Goal: Task Accomplishment & Management: Manage account settings

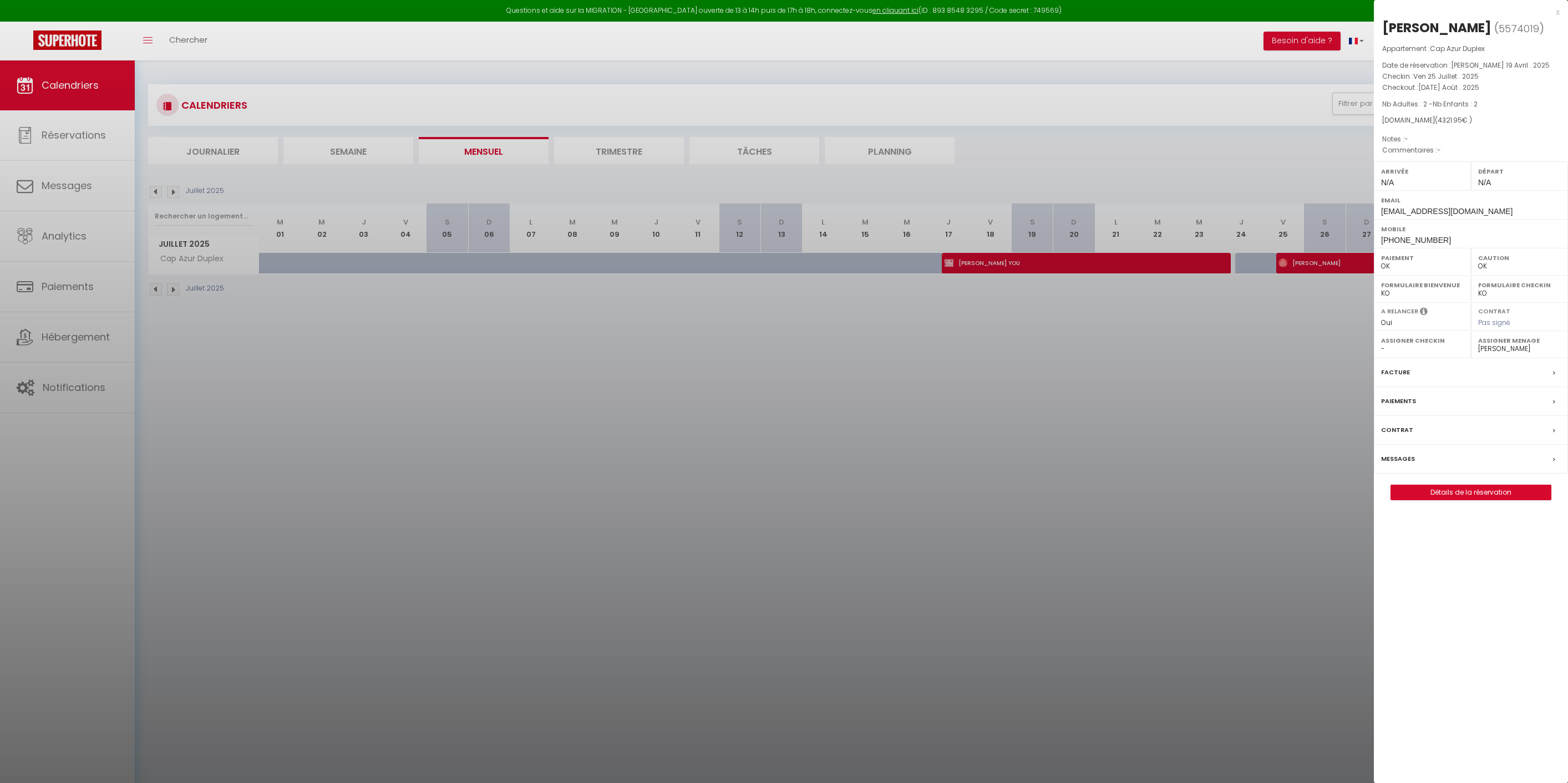
select select "0"
select select "25436"
drag, startPoint x: 1290, startPoint y: 173, endPoint x: 1344, endPoint y: 128, distance: 70.3
click at [1293, 168] on div at bounding box center [784, 391] width 1568 height 783
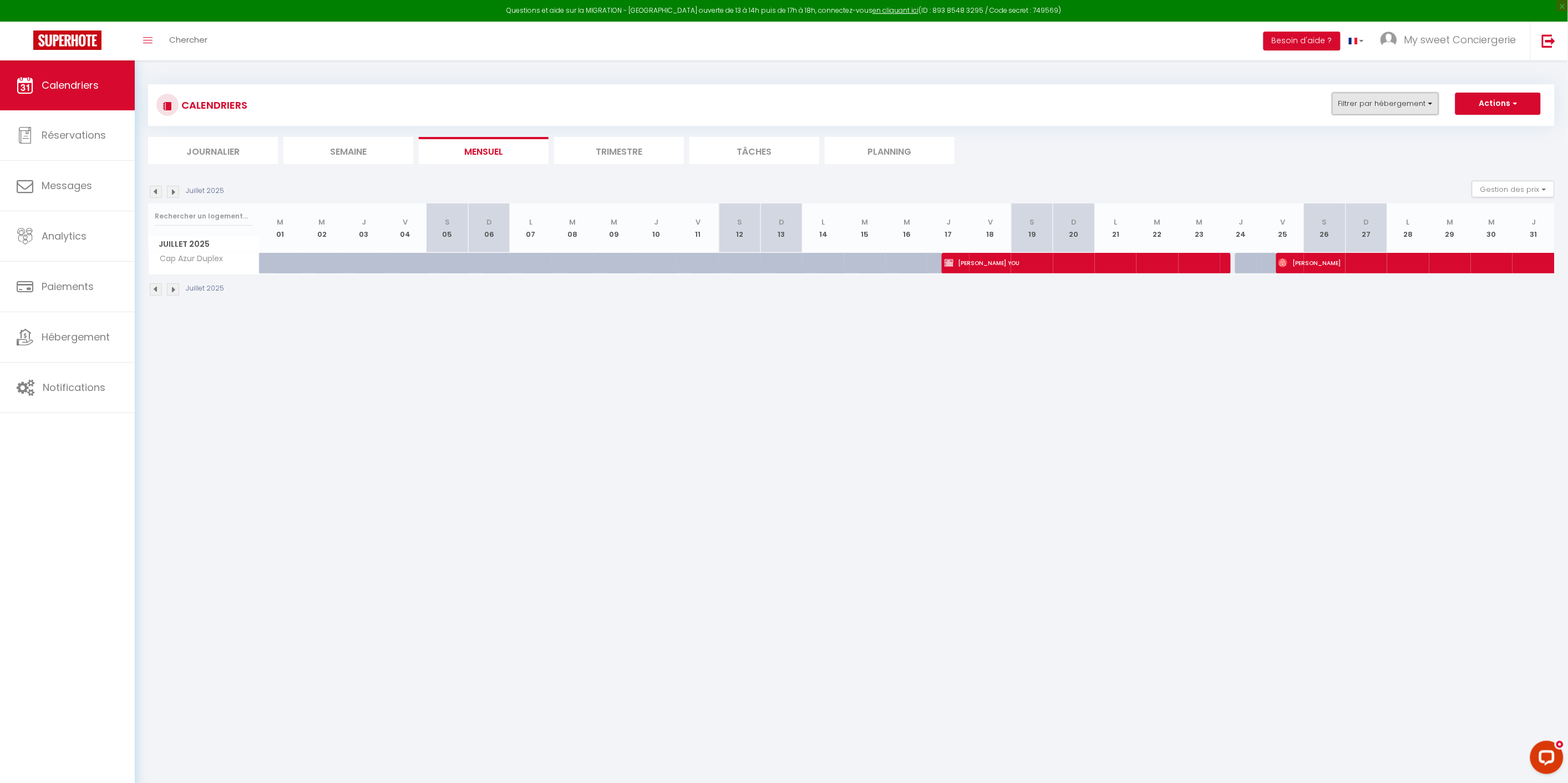
click at [1431, 103] on button "Filtrer par hébergement" at bounding box center [1385, 103] width 107 height 22
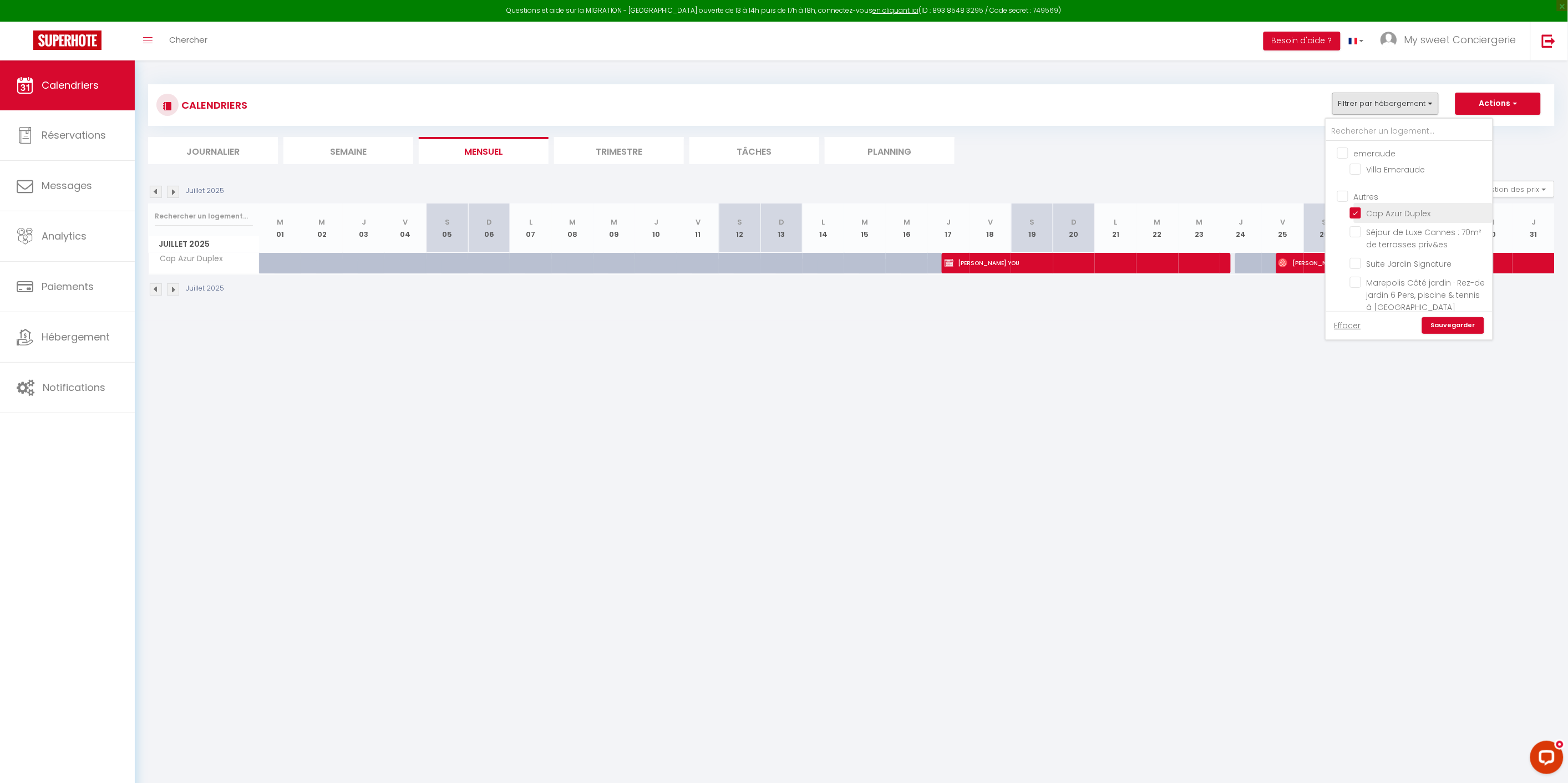
click at [1360, 209] on input "Cap Azur Duplex" at bounding box center [1420, 211] width 139 height 11
checkbox input "false"
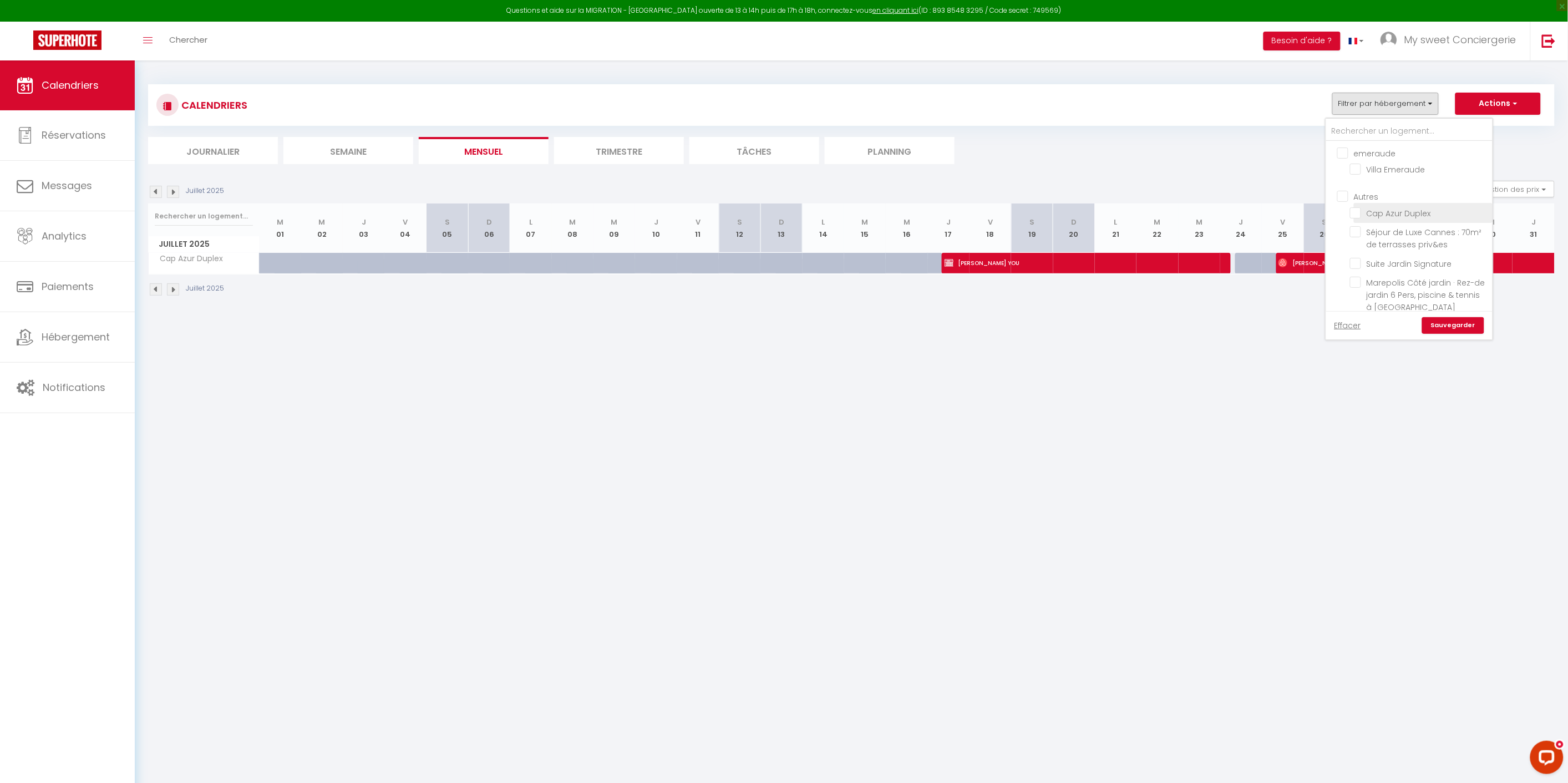
checkbox input "false"
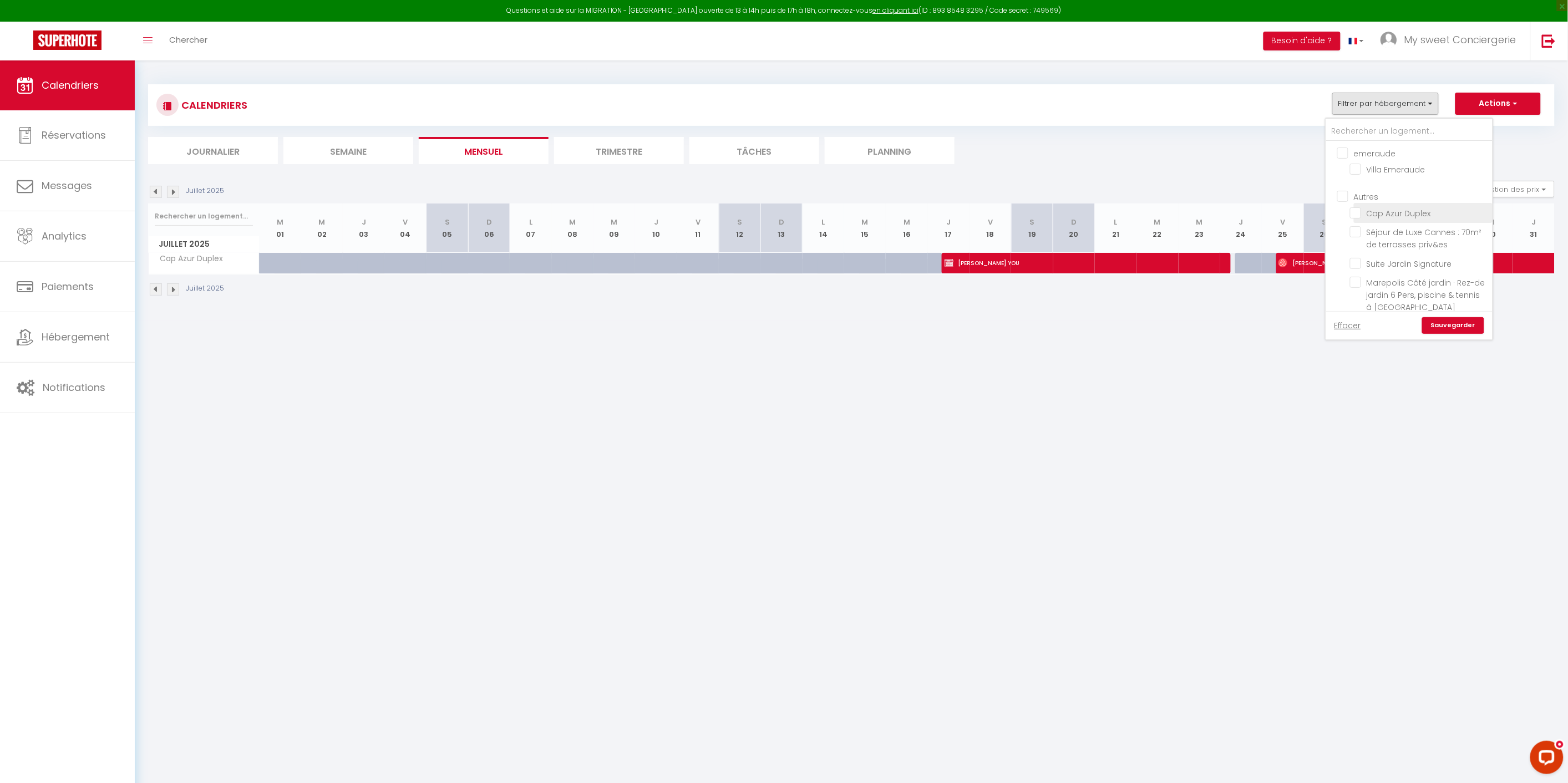
checkbox input "false"
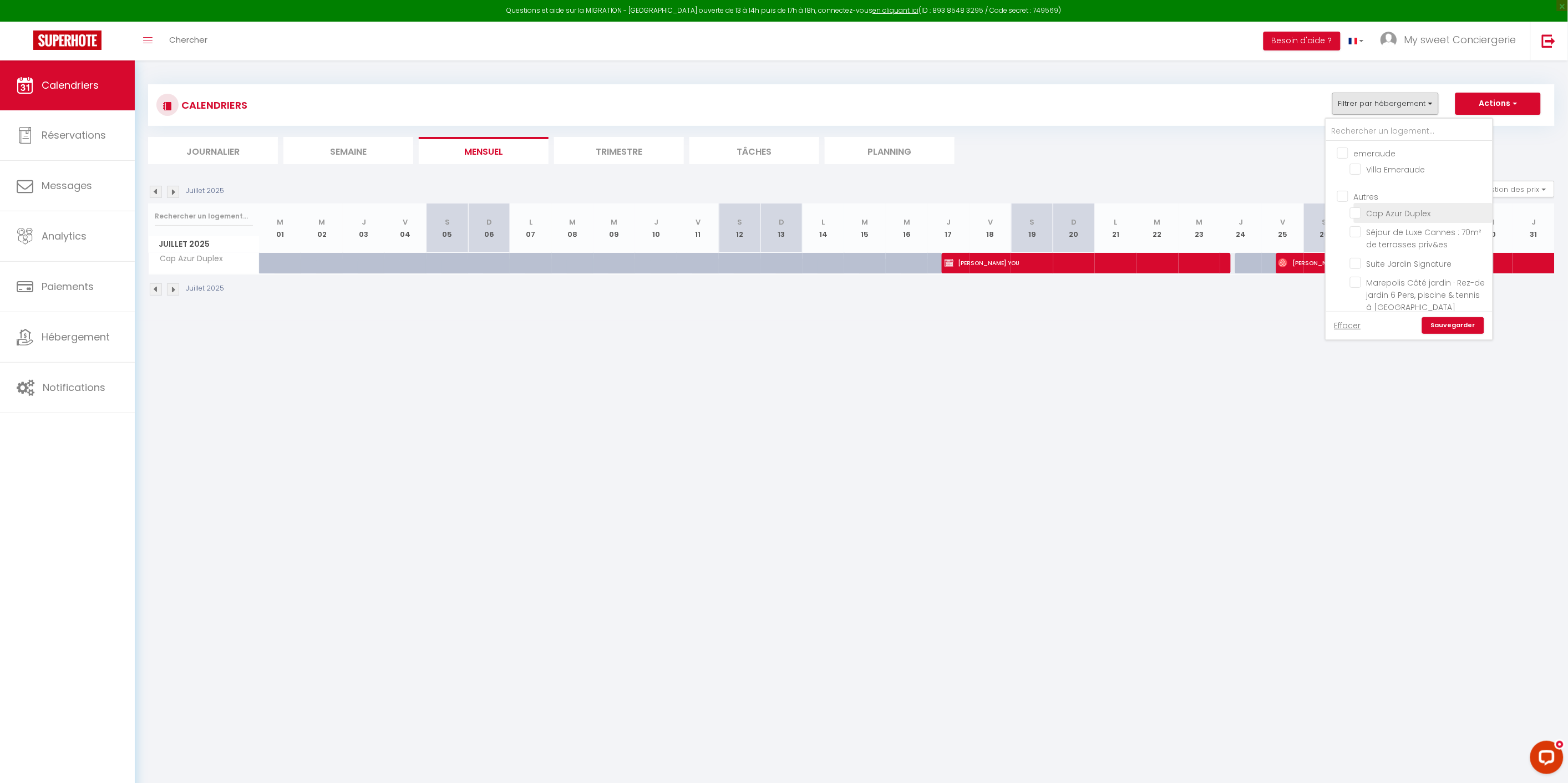
checkbox input "false"
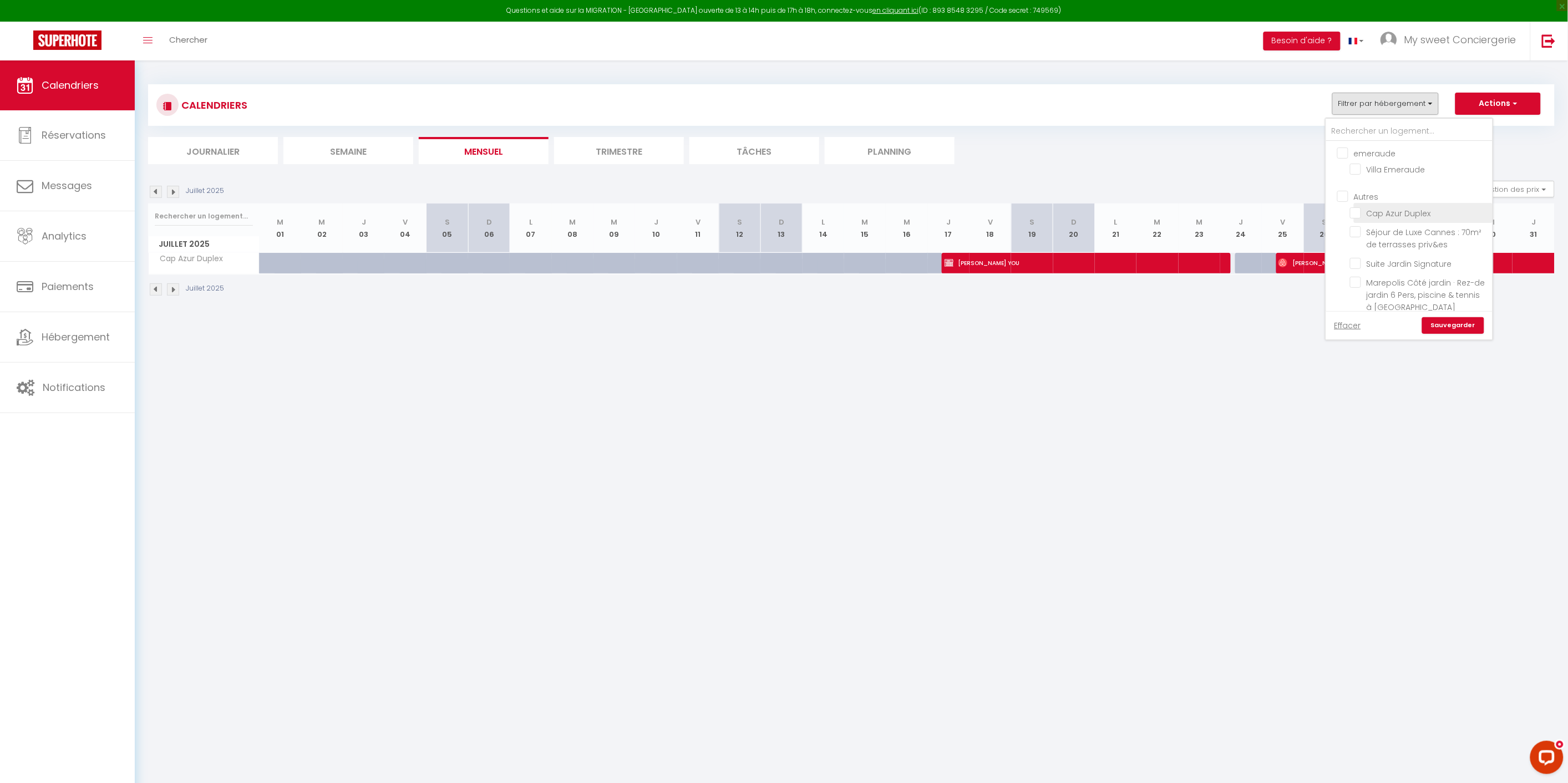
checkbox input "false"
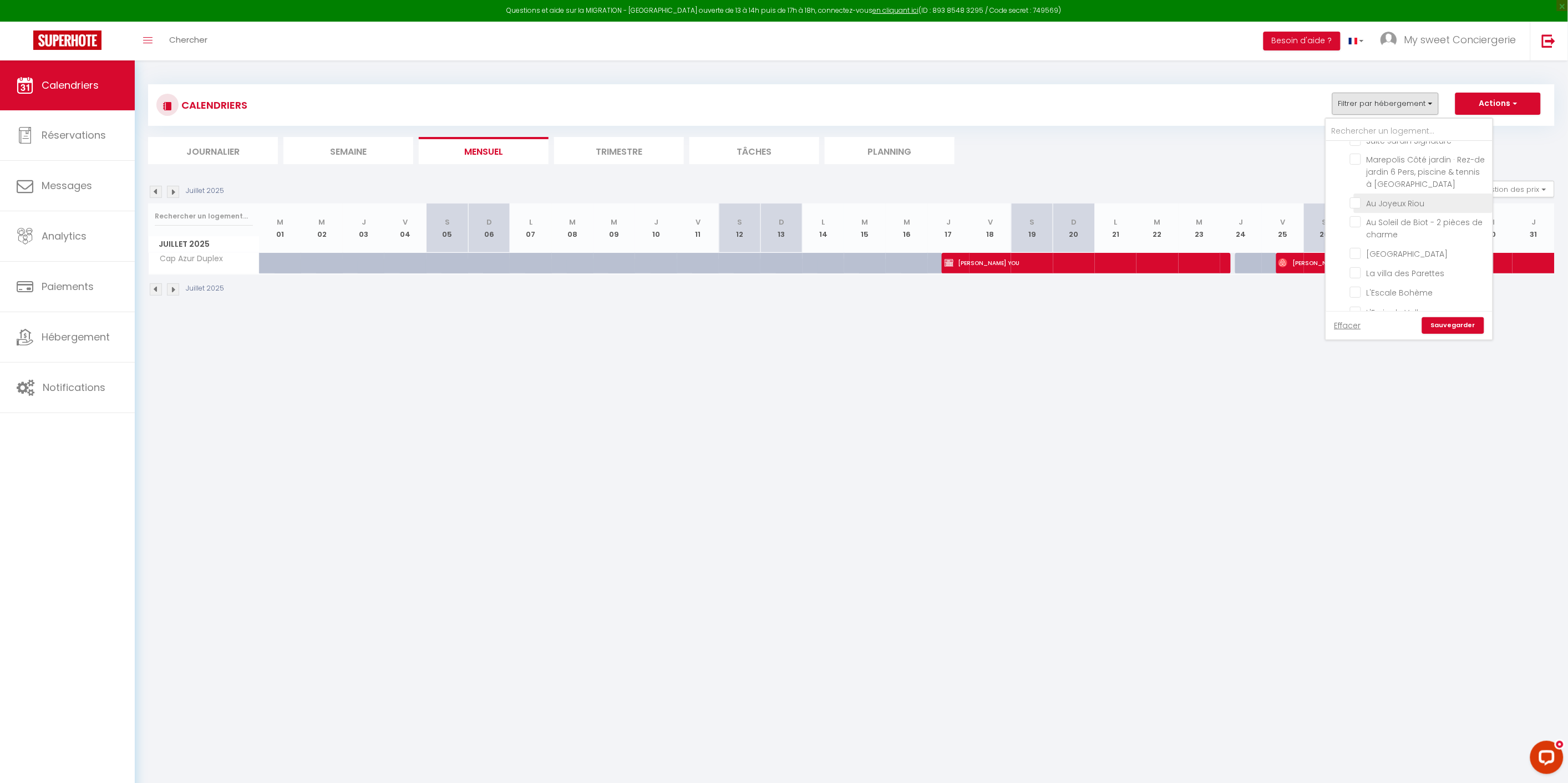
click at [1360, 200] on input "Au Joyeux Riou" at bounding box center [1420, 202] width 139 height 11
checkbox input "true"
checkbox input "false"
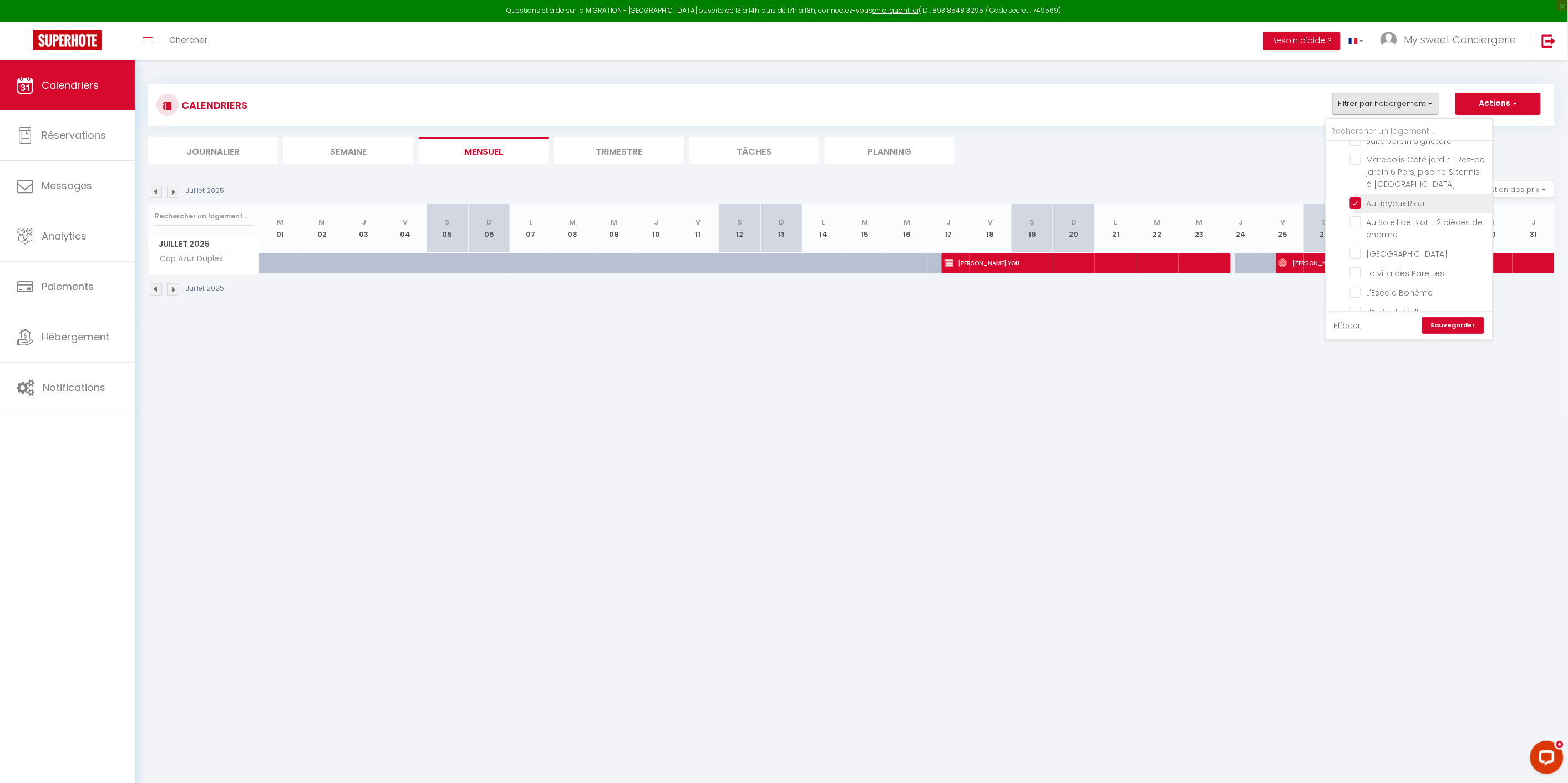
checkbox input "false"
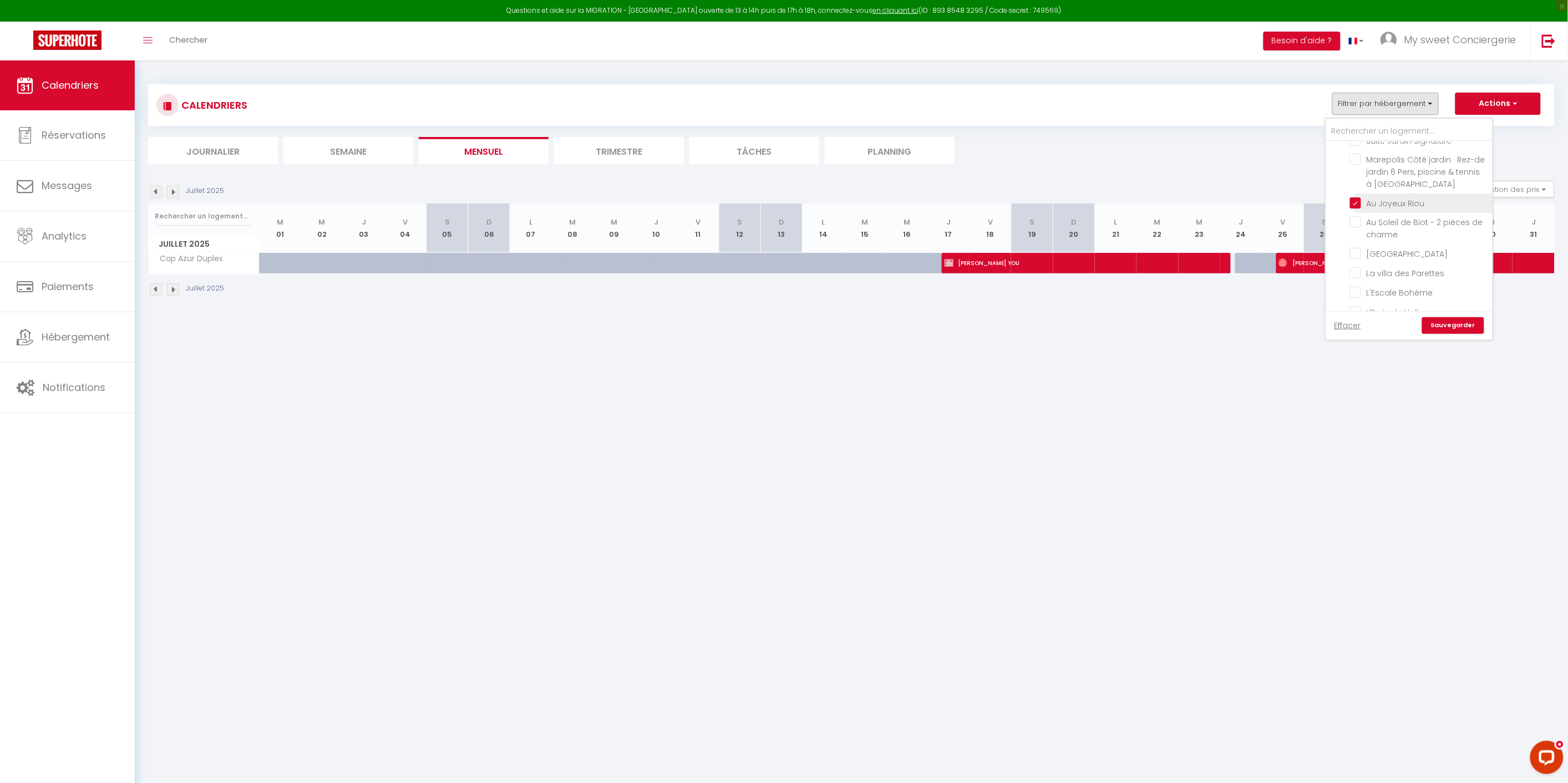
checkbox input "false"
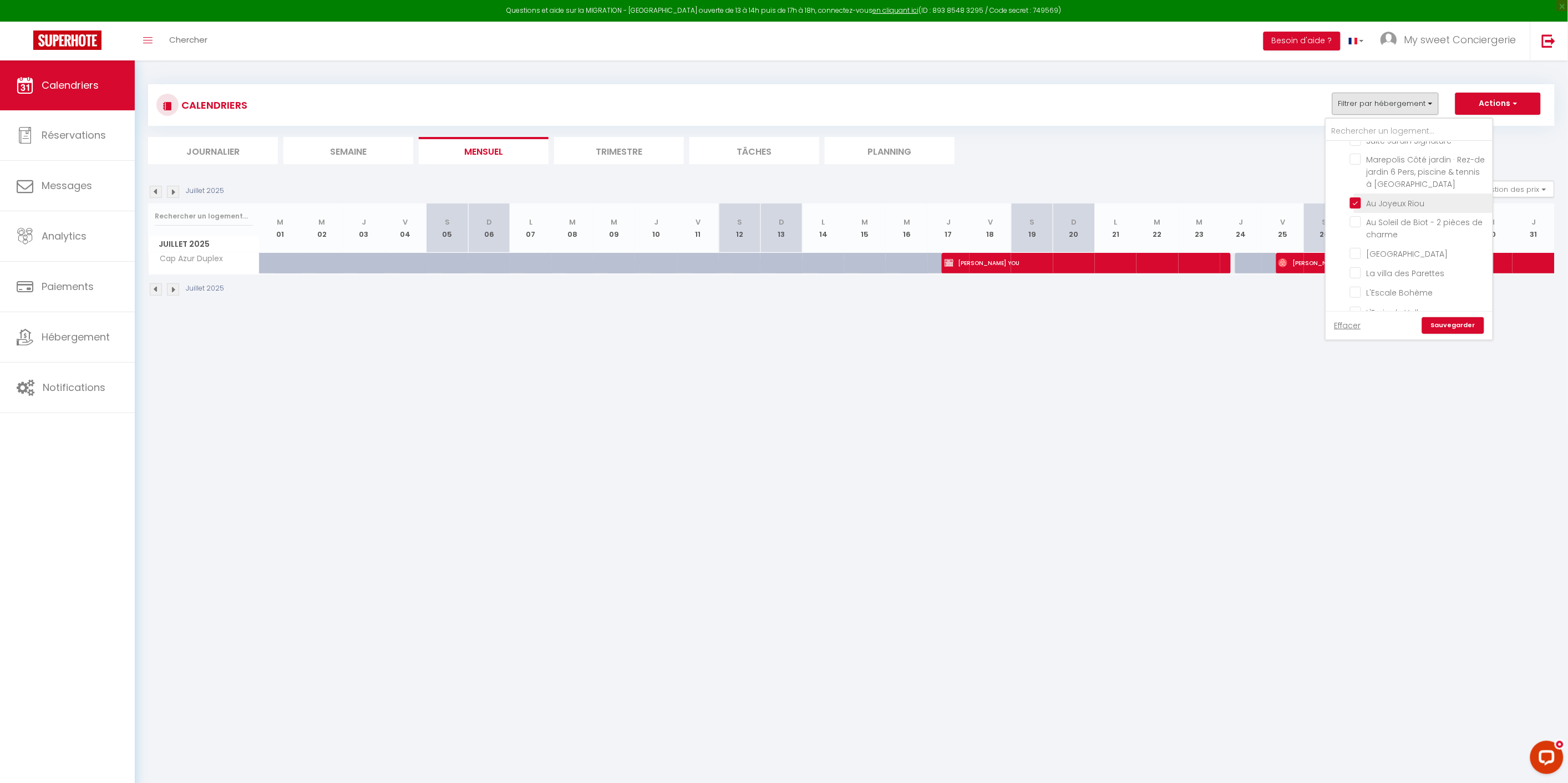
checkbox input "false"
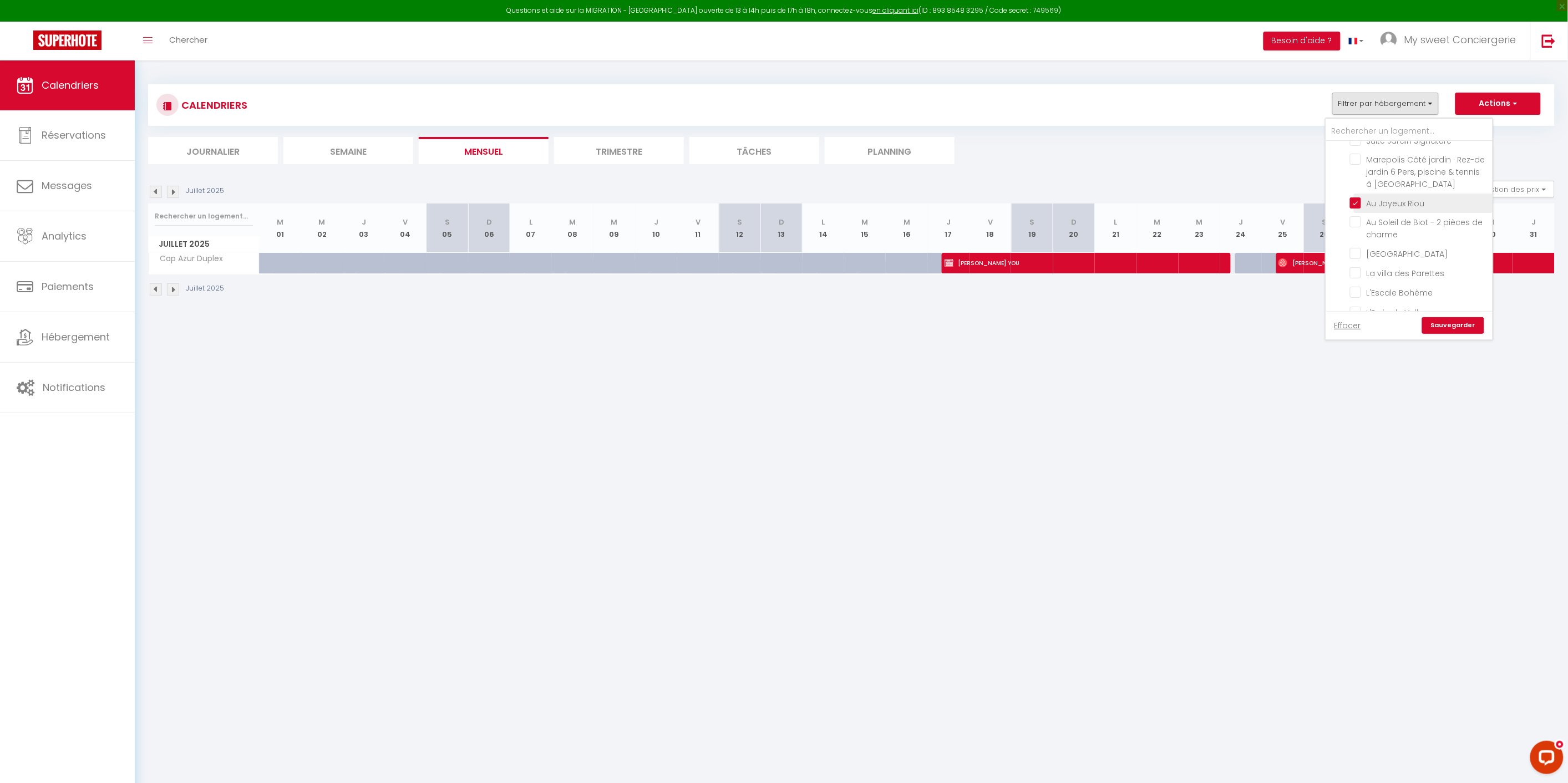
checkbox input "false"
click at [1451, 326] on link "Sauvegarder" at bounding box center [1453, 326] width 62 height 17
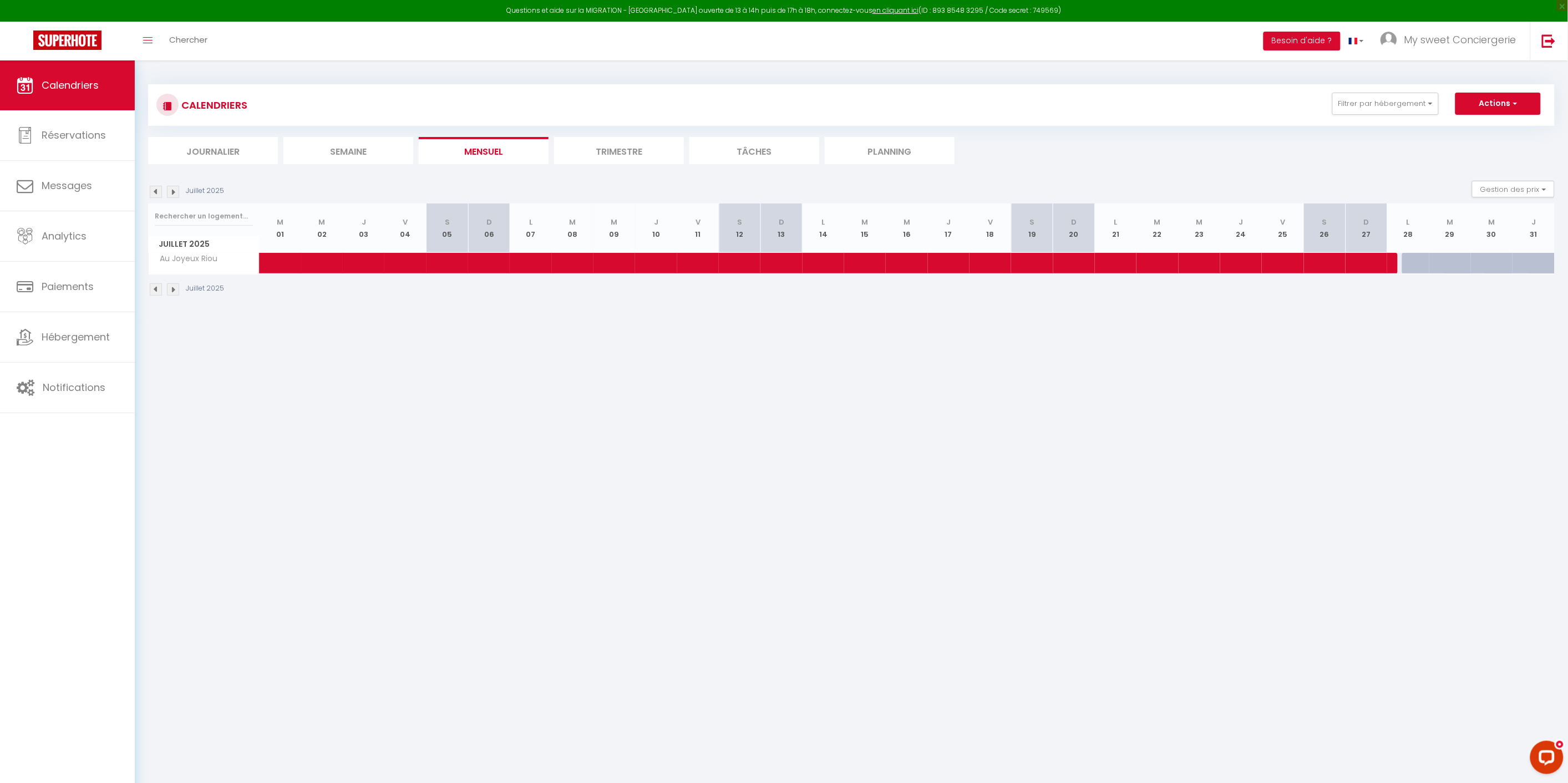
click at [1356, 260] on div at bounding box center [1366, 263] width 42 height 21
type input "236"
type input "Dim 27 Juillet 2025"
type input "Lun 28 Juillet 2025"
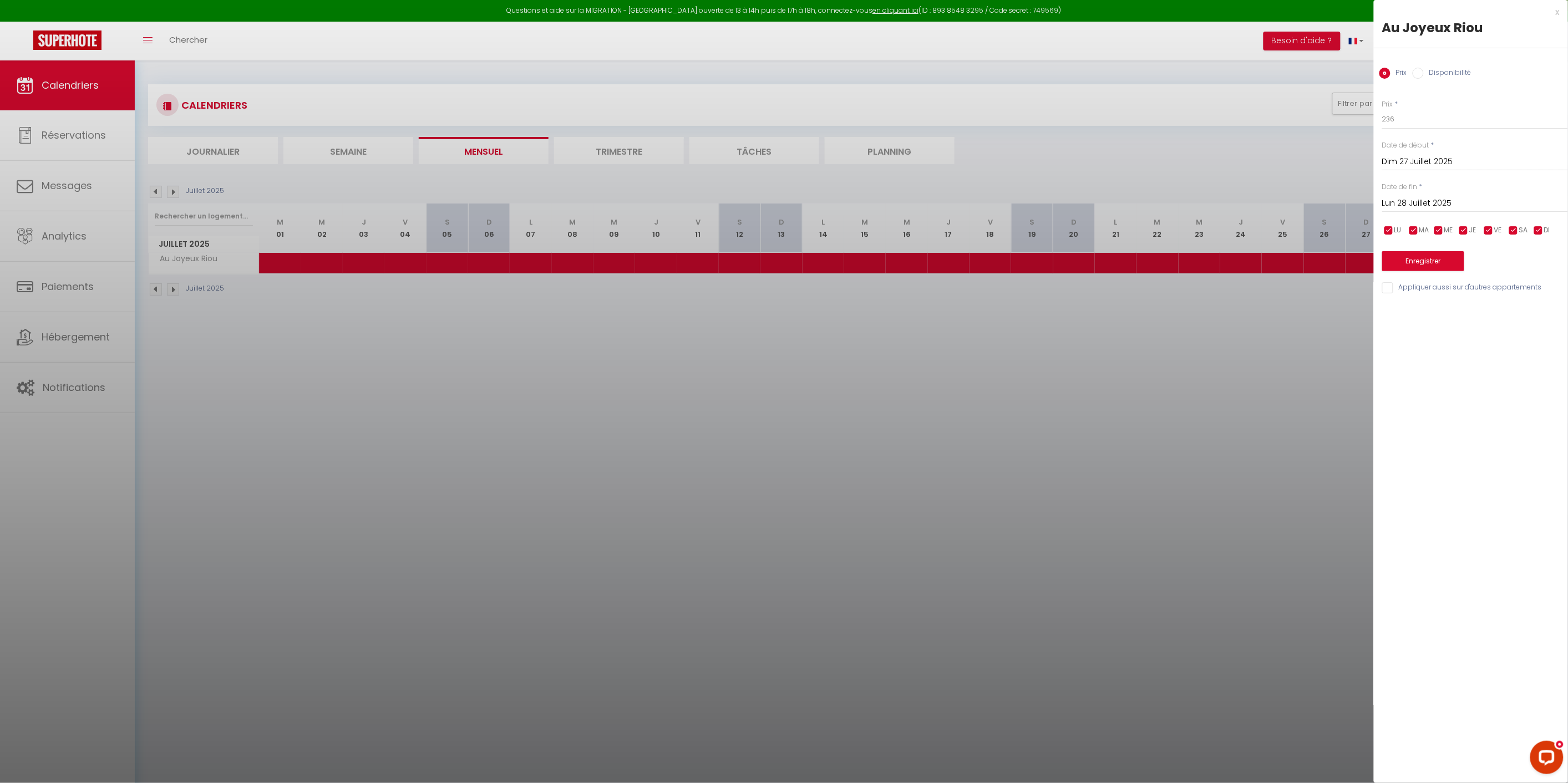
click at [1128, 394] on div at bounding box center [784, 391] width 1568 height 783
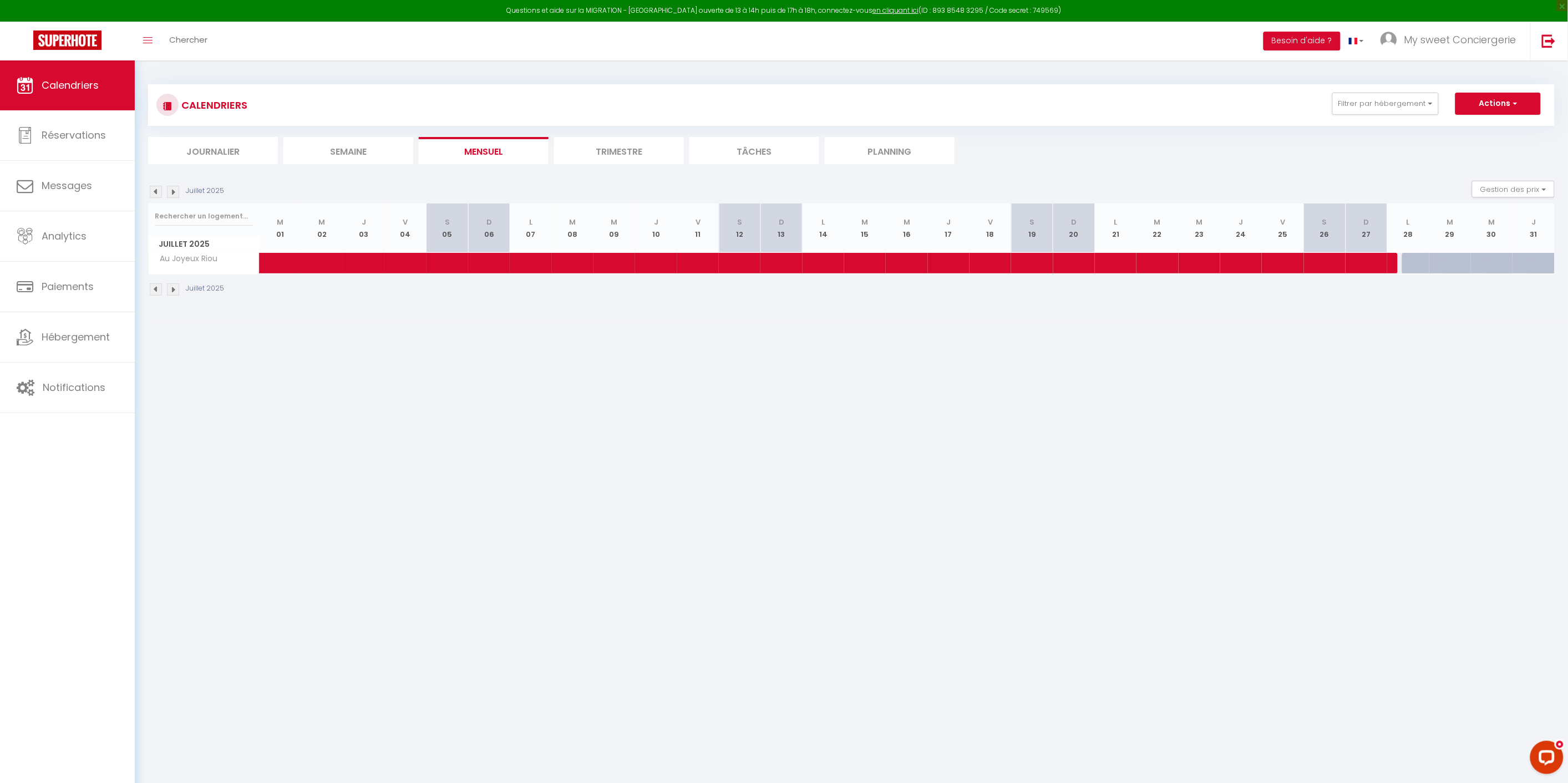
click at [1170, 558] on body "Questions et aide sur la MIGRATION - [GEOGRAPHIC_DATA] ouverte de 13 à 14h puis…" at bounding box center [784, 452] width 1568 height 783
drag, startPoint x: 815, startPoint y: 556, endPoint x: 811, endPoint y: 545, distance: 11.7
click at [812, 548] on body "Questions et aide sur la MIGRATION - [GEOGRAPHIC_DATA] ouverte de 13 à 14h puis…" at bounding box center [784, 452] width 1568 height 783
click at [1428, 100] on button "Filtrer par hébergement" at bounding box center [1385, 103] width 107 height 22
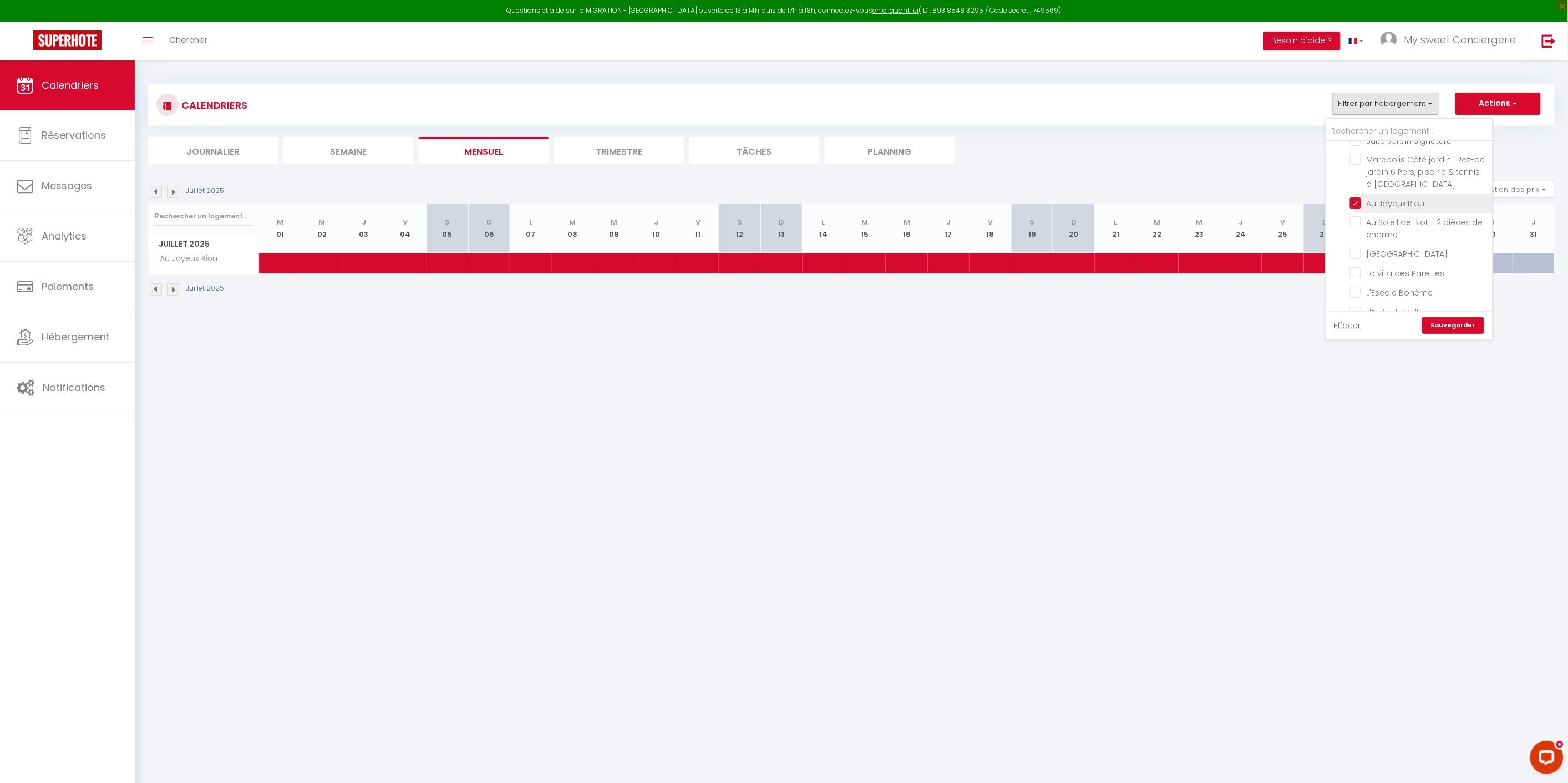
click at [1356, 200] on input "Au Joyeux Riou" at bounding box center [1420, 202] width 139 height 11
checkbox input "false"
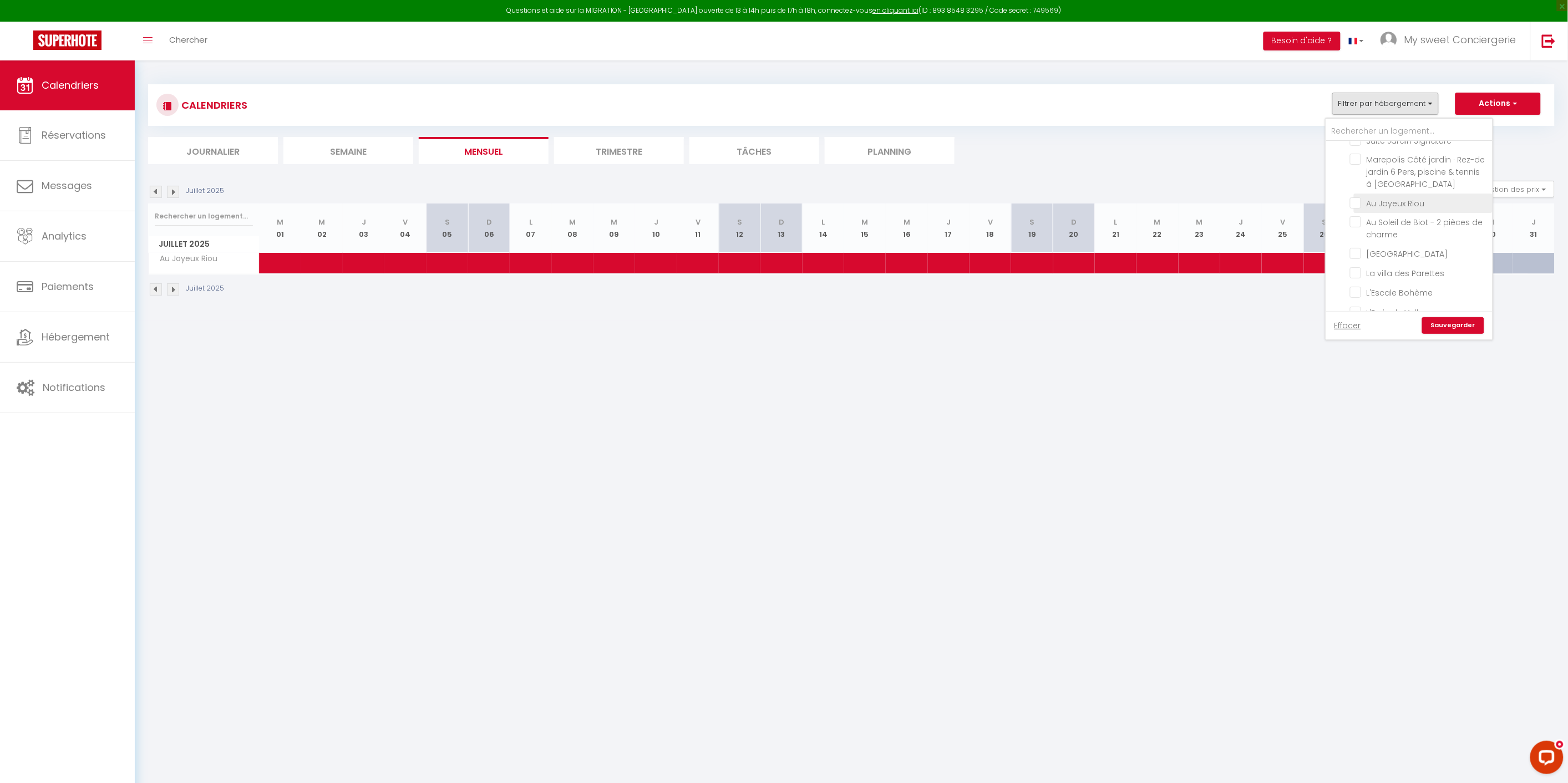
checkbox input "false"
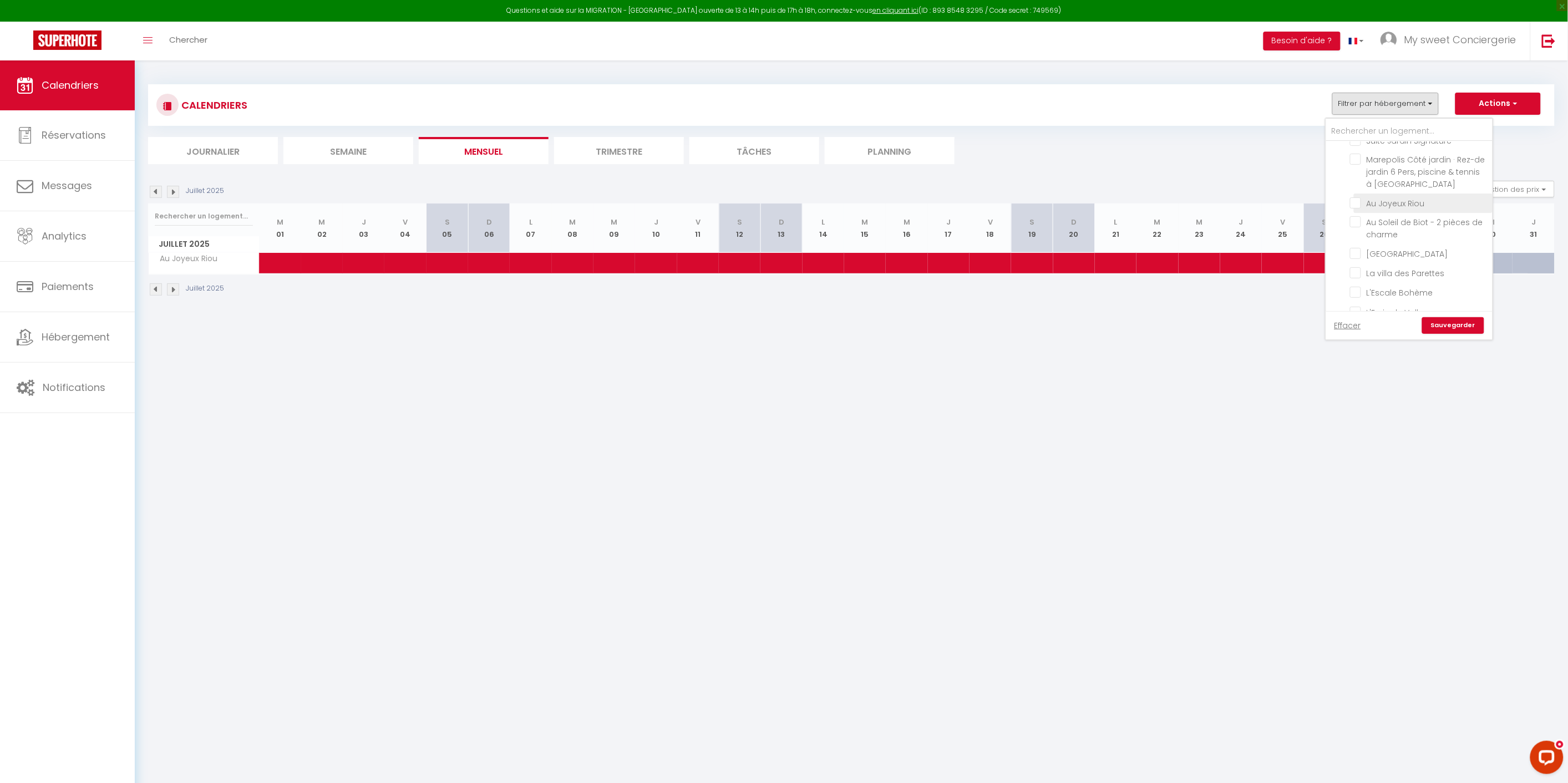
checkbox input "false"
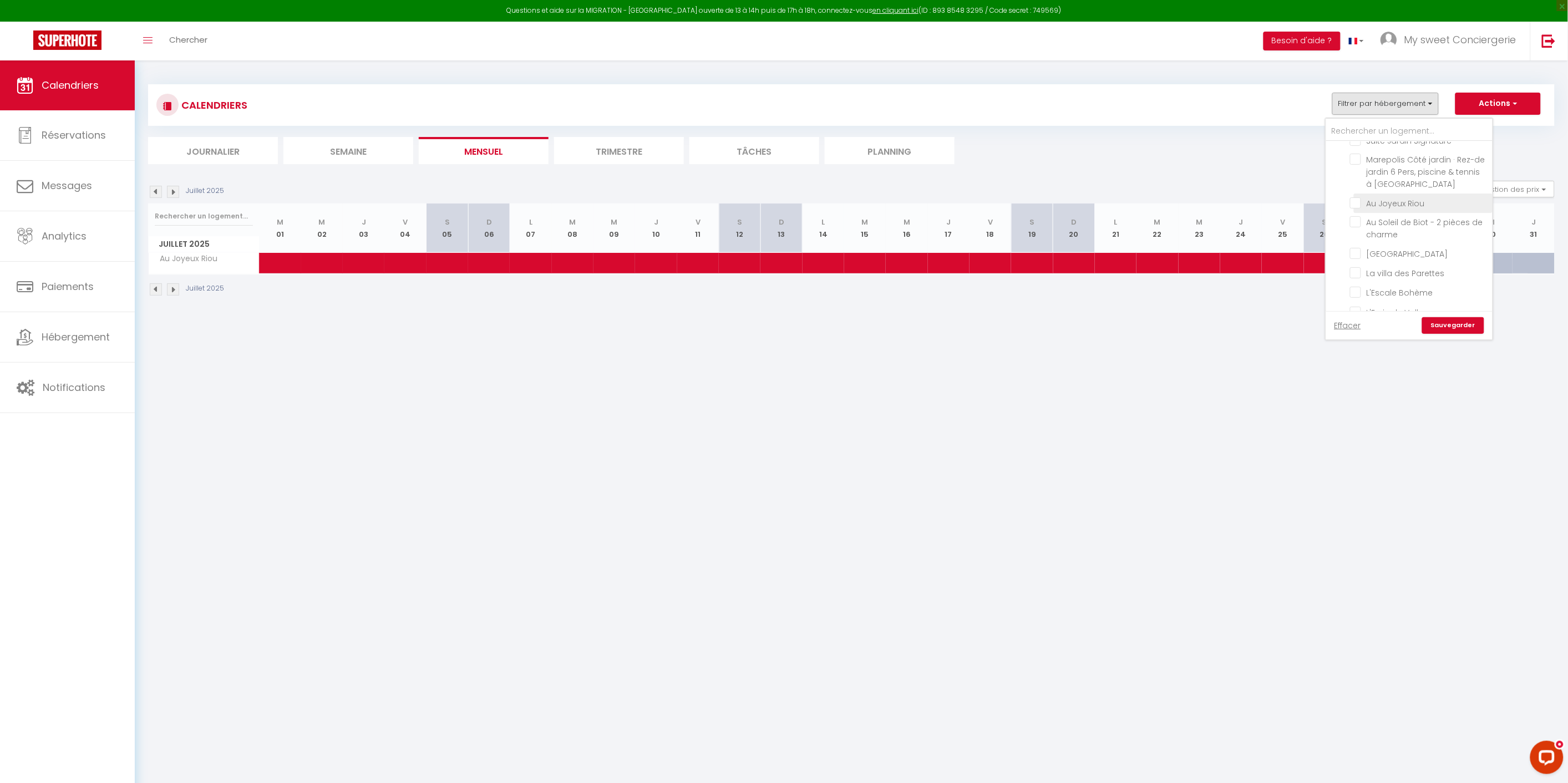
checkbox input "false"
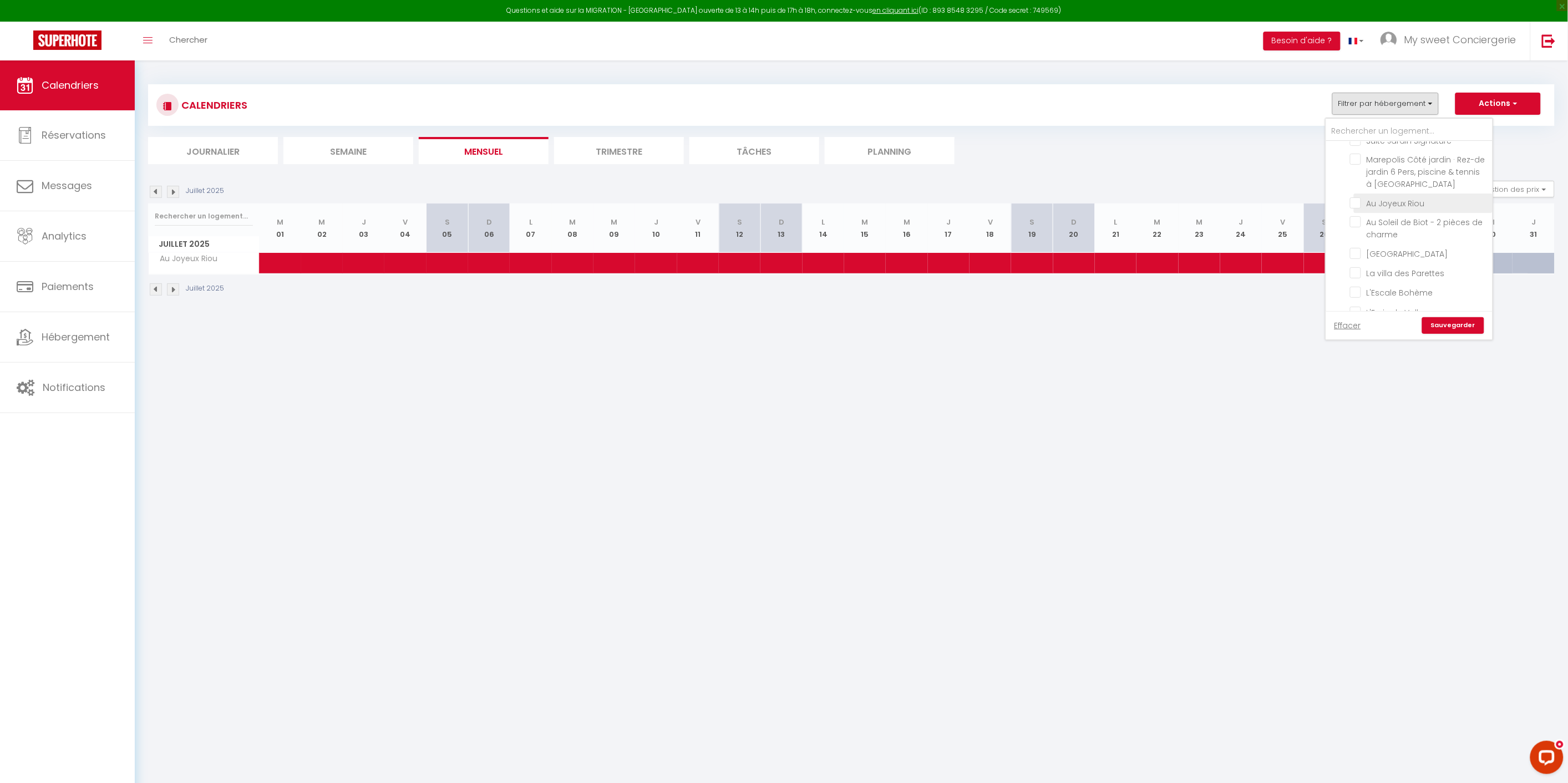
checkbox input "false"
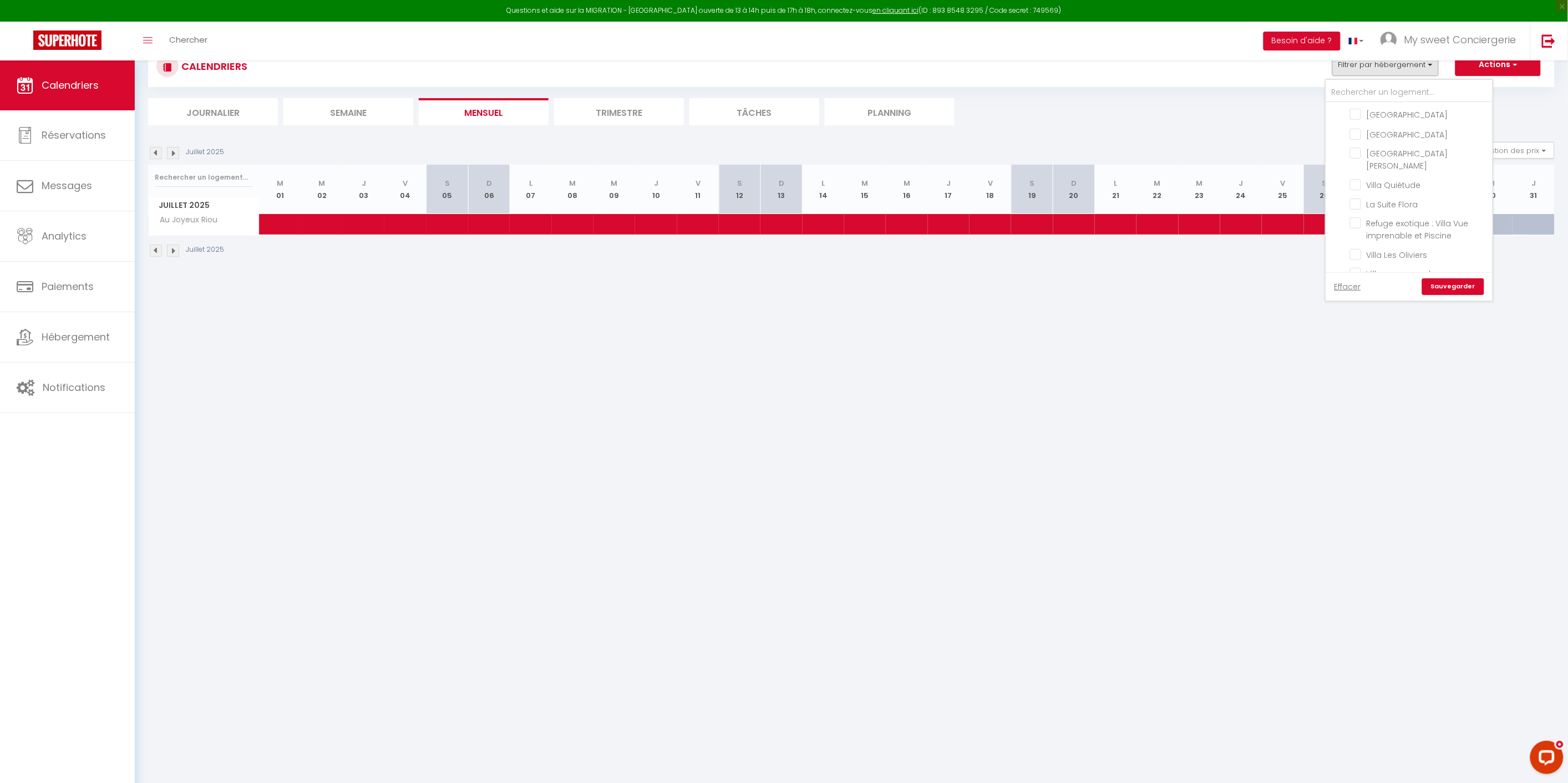
scroll to position [60, 0]
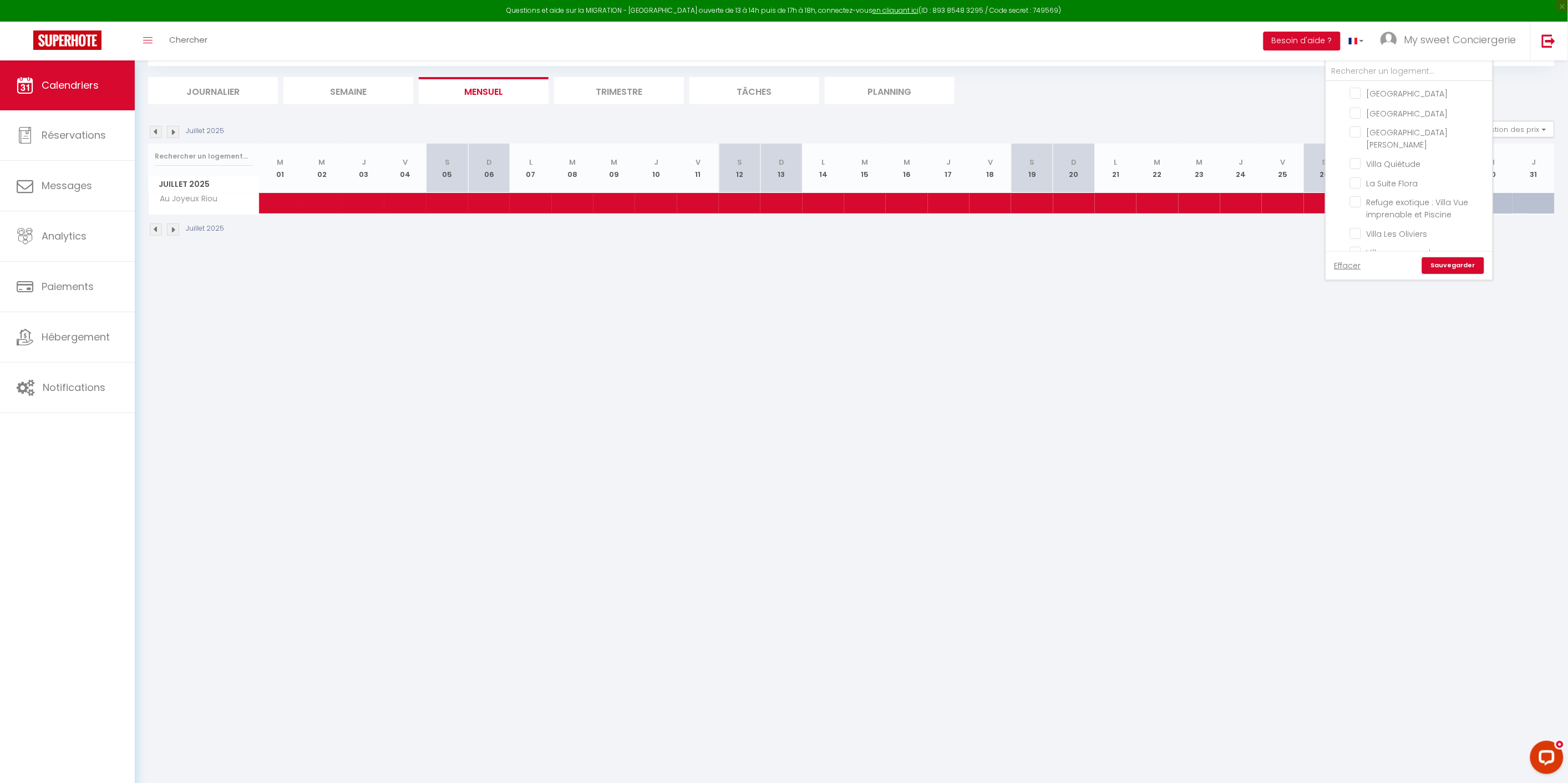
drag, startPoint x: 1206, startPoint y: 491, endPoint x: 1272, endPoint y: 342, distance: 163.0
click at [1206, 488] on body "Questions et aide sur la MIGRATION - [GEOGRAPHIC_DATA] ouverte de 13 à 14h puis…" at bounding box center [784, 392] width 1568 height 783
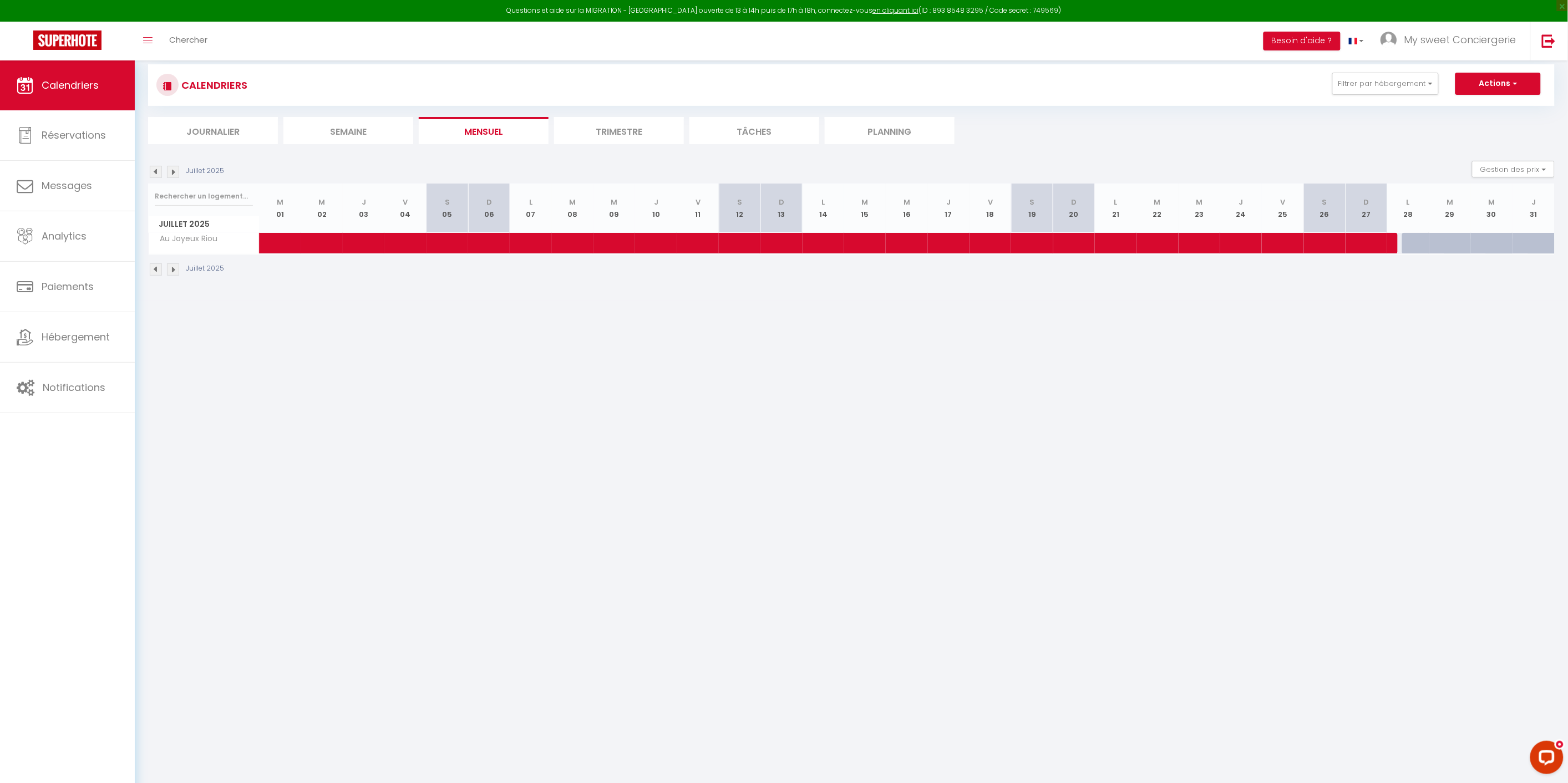
scroll to position [0, 0]
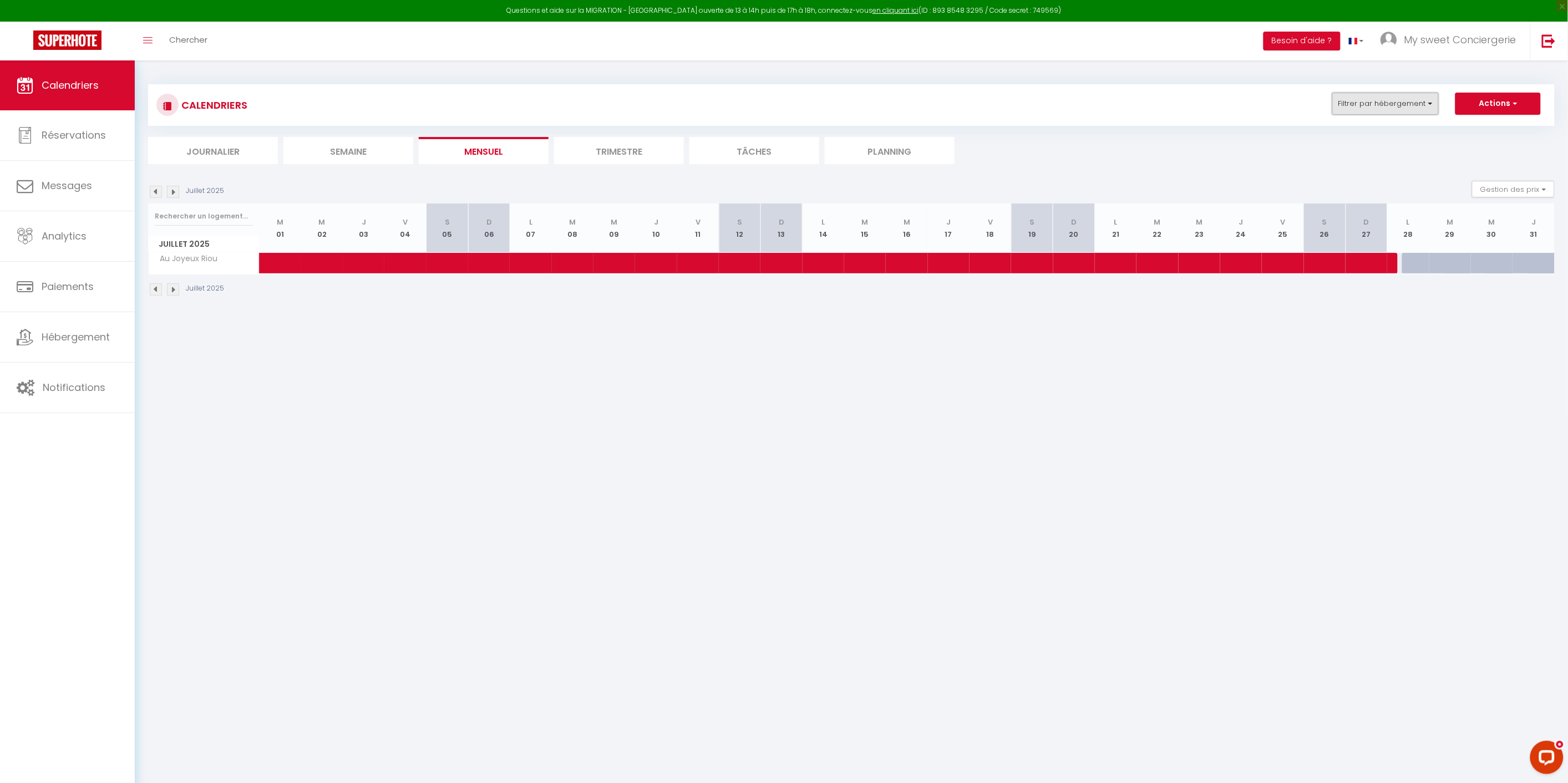
click at [1438, 102] on button "Filtrer par hébergement" at bounding box center [1385, 103] width 107 height 22
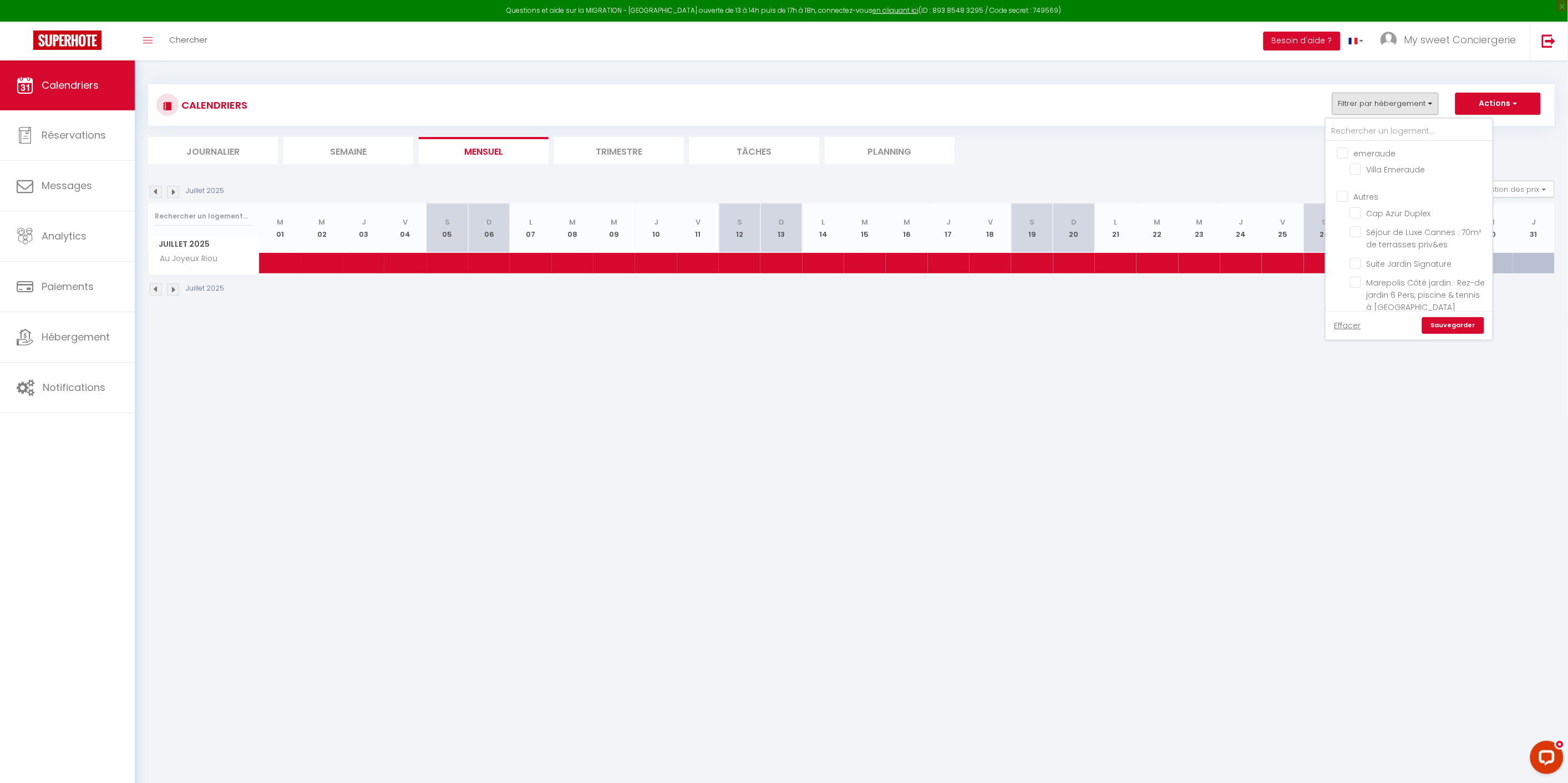
click at [1200, 385] on body "Questions et aide sur la MIGRATION - [GEOGRAPHIC_DATA] ouverte de 13 à 14h puis…" at bounding box center [784, 452] width 1568 height 783
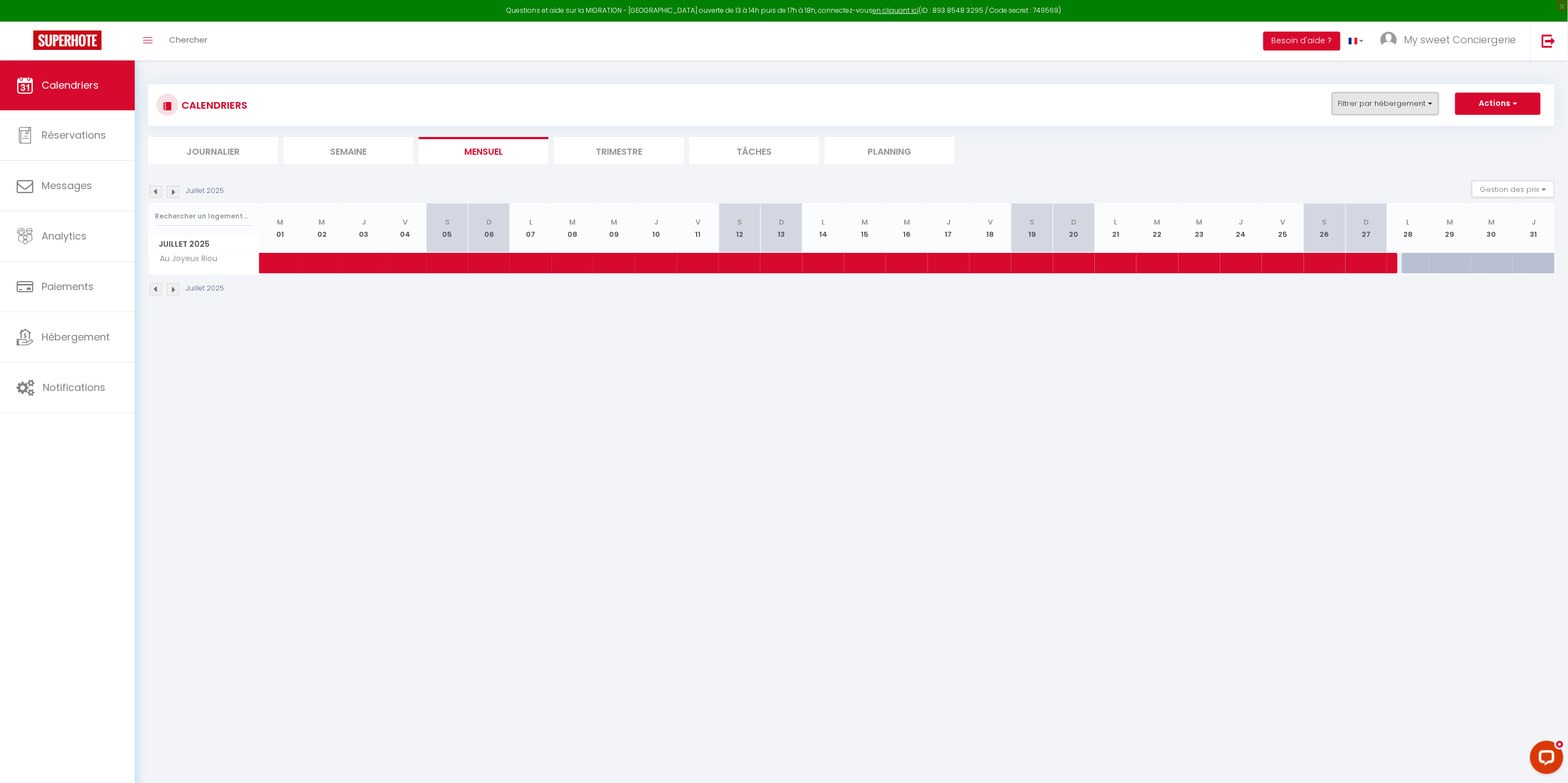
click at [1435, 105] on button "Filtrer par hébergement" at bounding box center [1385, 103] width 107 height 22
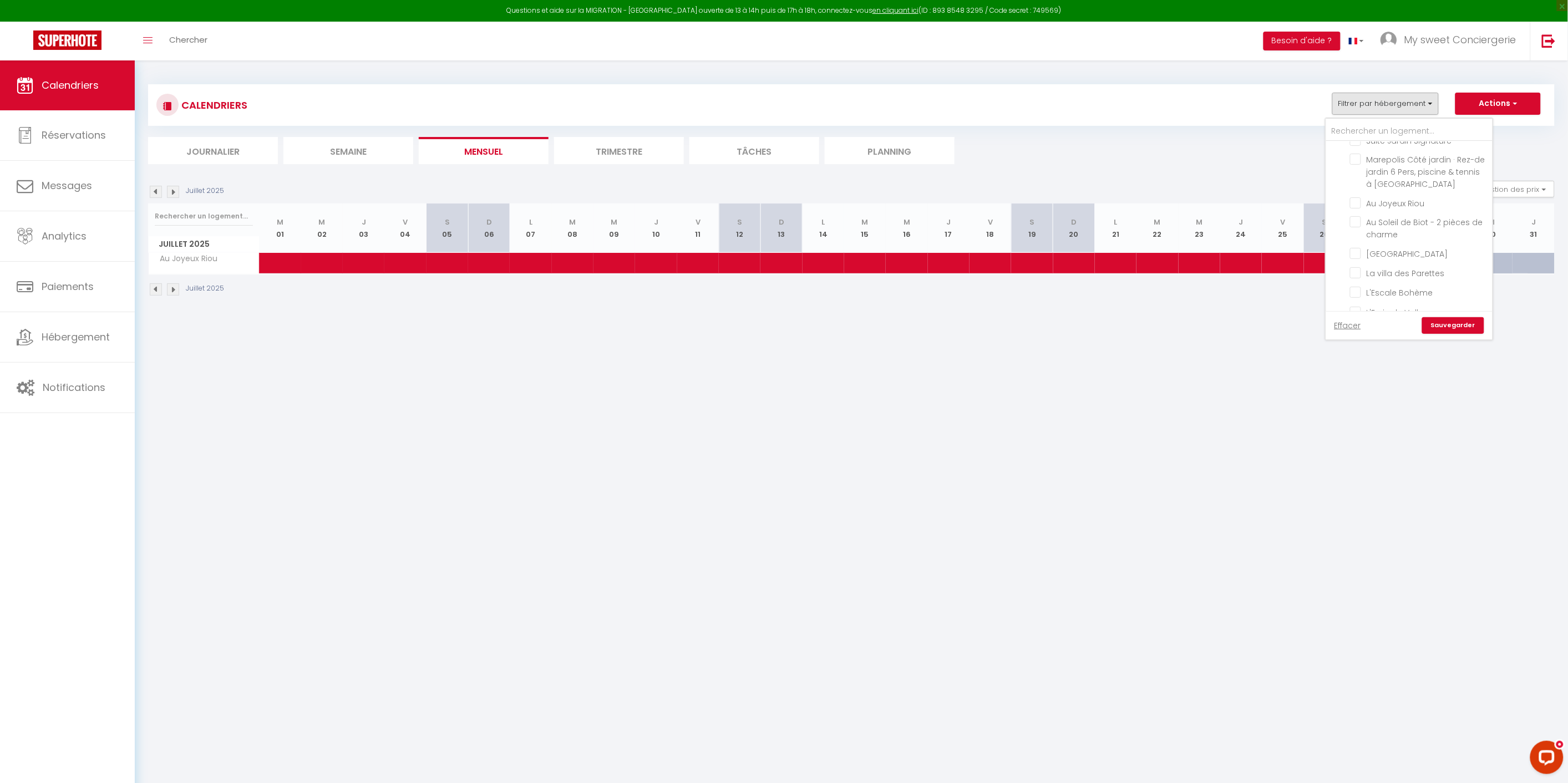
click at [1438, 321] on link "Sauvegarder" at bounding box center [1453, 326] width 62 height 17
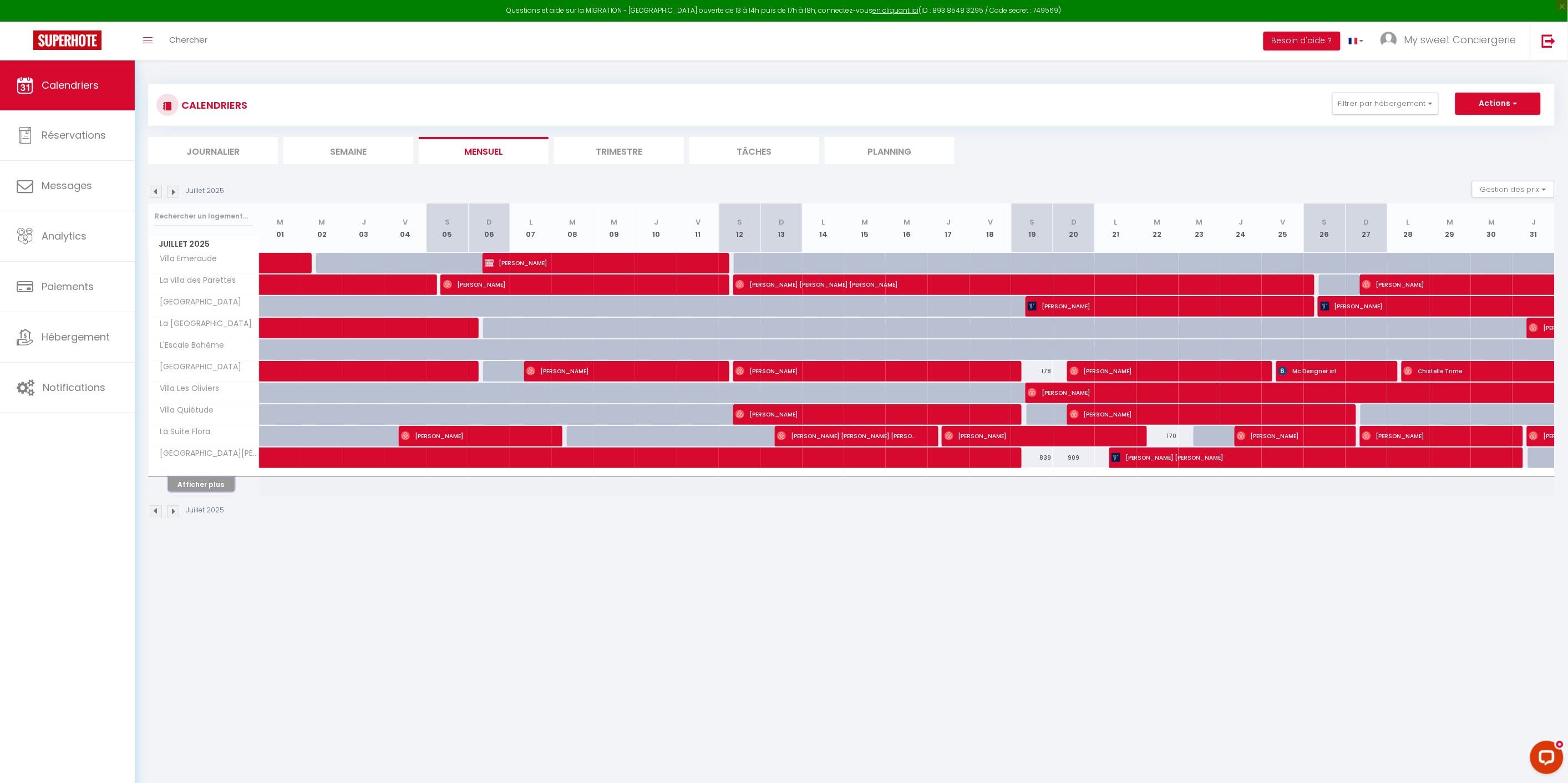
click at [204, 484] on button "Afficher plus" at bounding box center [202, 484] width 67 height 15
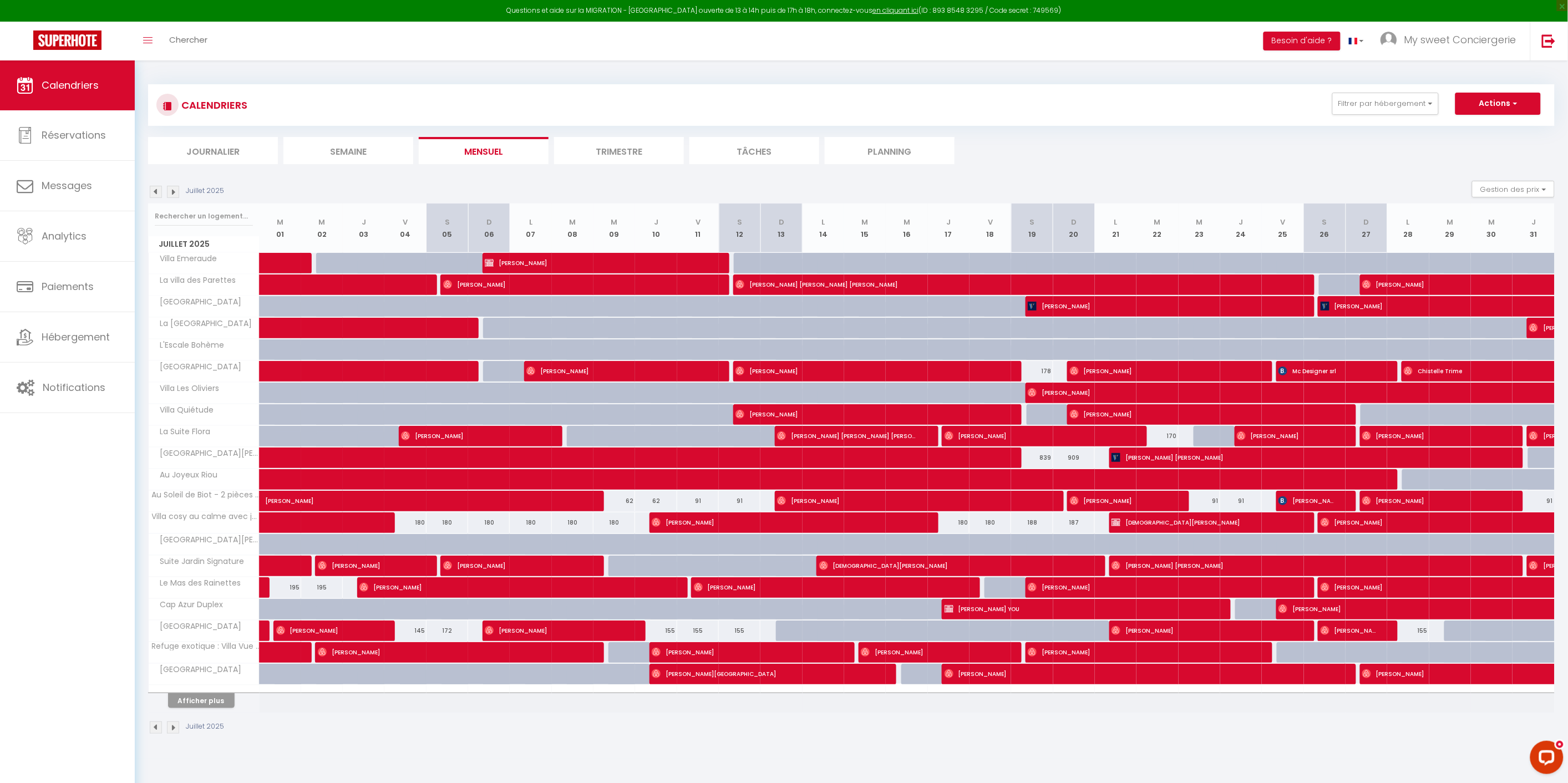
click at [1088, 331] on div at bounding box center [1089, 334] width 42 height 21
type input "597"
type input "Dim 20 Juillet 2025"
type input "Lun 21 Juillet 2025"
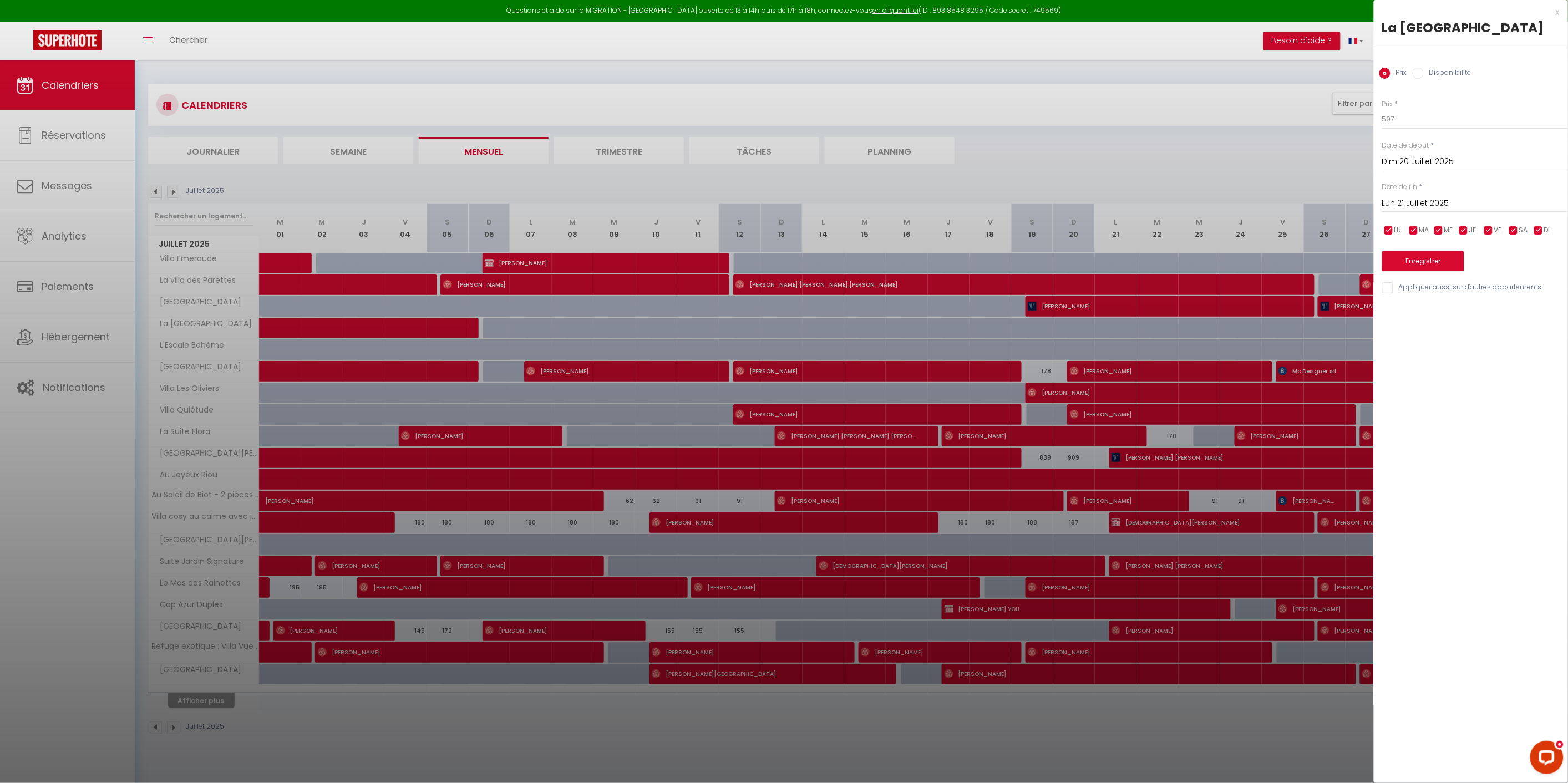
drag, startPoint x: 907, startPoint y: 732, endPoint x: 308, endPoint y: 486, distance: 647.5
click at [907, 732] on div at bounding box center [784, 391] width 1568 height 783
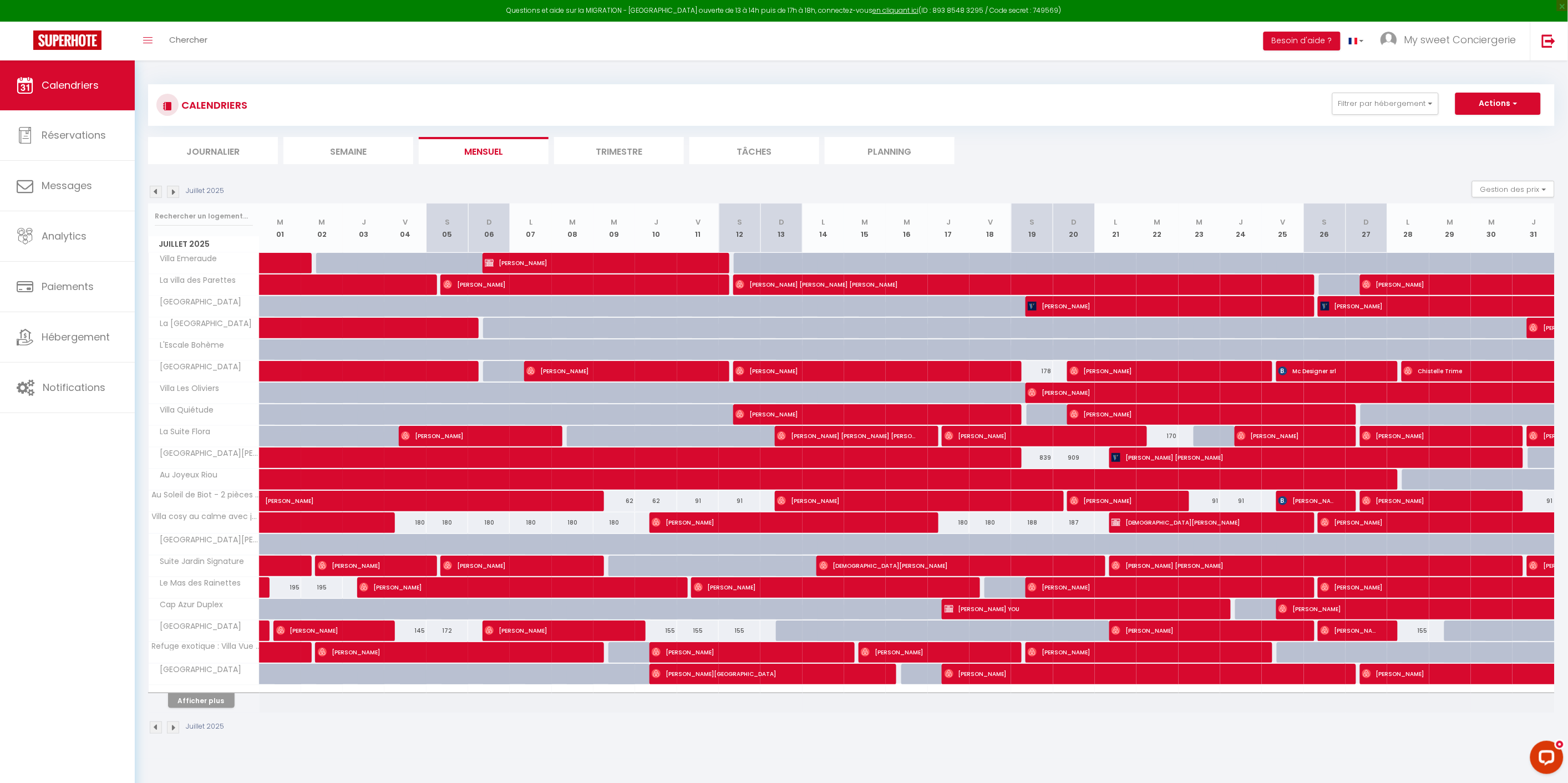
click at [889, 744] on div "Juillet 2025" at bounding box center [851, 728] width 1407 height 33
click at [924, 752] on div "CALENDRIERS Filtrer par hébergement emeraude [GEOGRAPHIC_DATA] Séjour de Luxe […" at bounding box center [851, 409] width 1434 height 698
drag, startPoint x: 852, startPoint y: 744, endPoint x: 829, endPoint y: 743, distance: 23.0
click at [852, 744] on div "Juillet 2025" at bounding box center [851, 728] width 1407 height 33
click at [945, 719] on div "Juillet 2025" at bounding box center [851, 728] width 1407 height 33
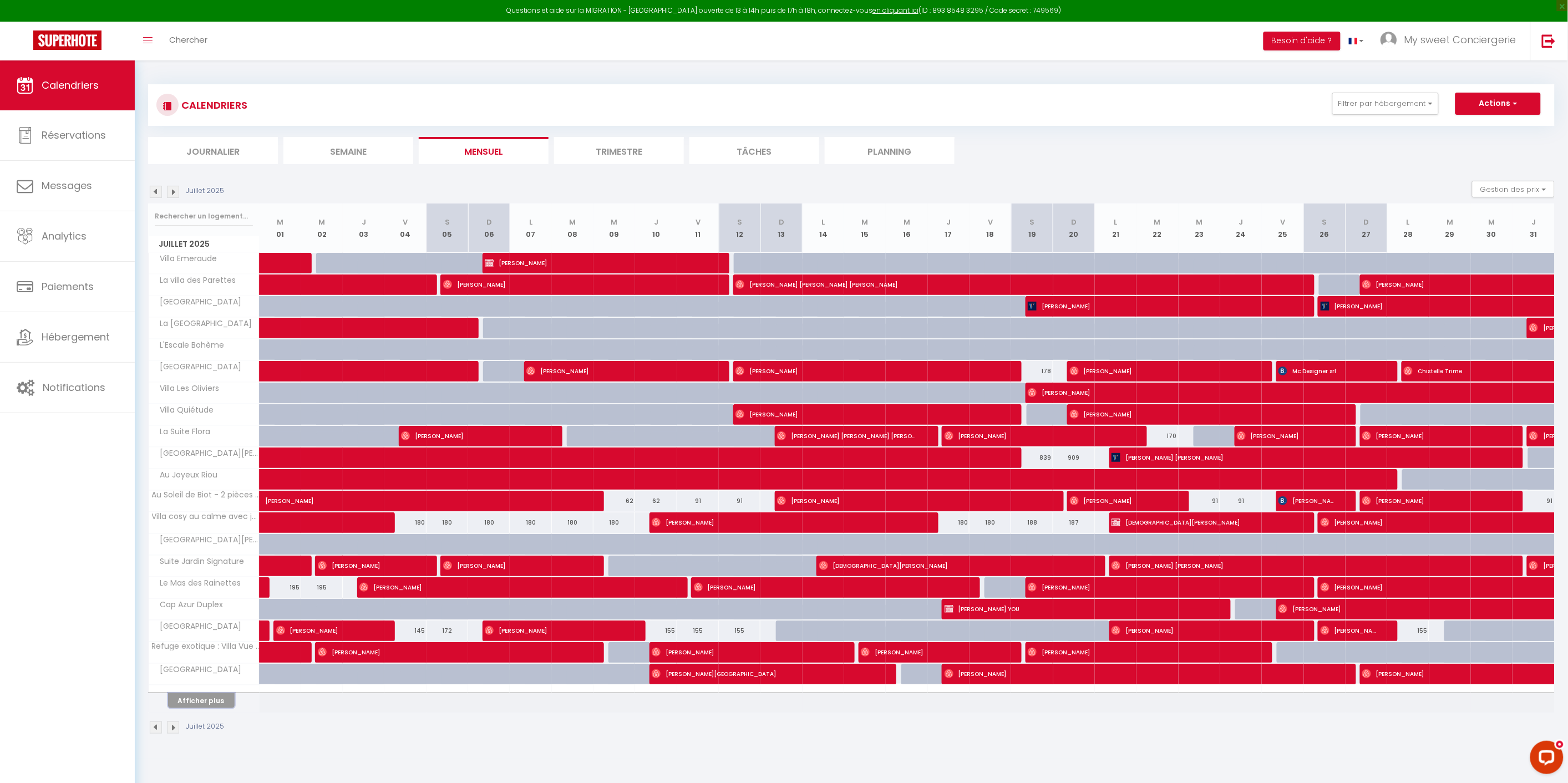
click at [220, 699] on button "Afficher plus" at bounding box center [202, 700] width 67 height 15
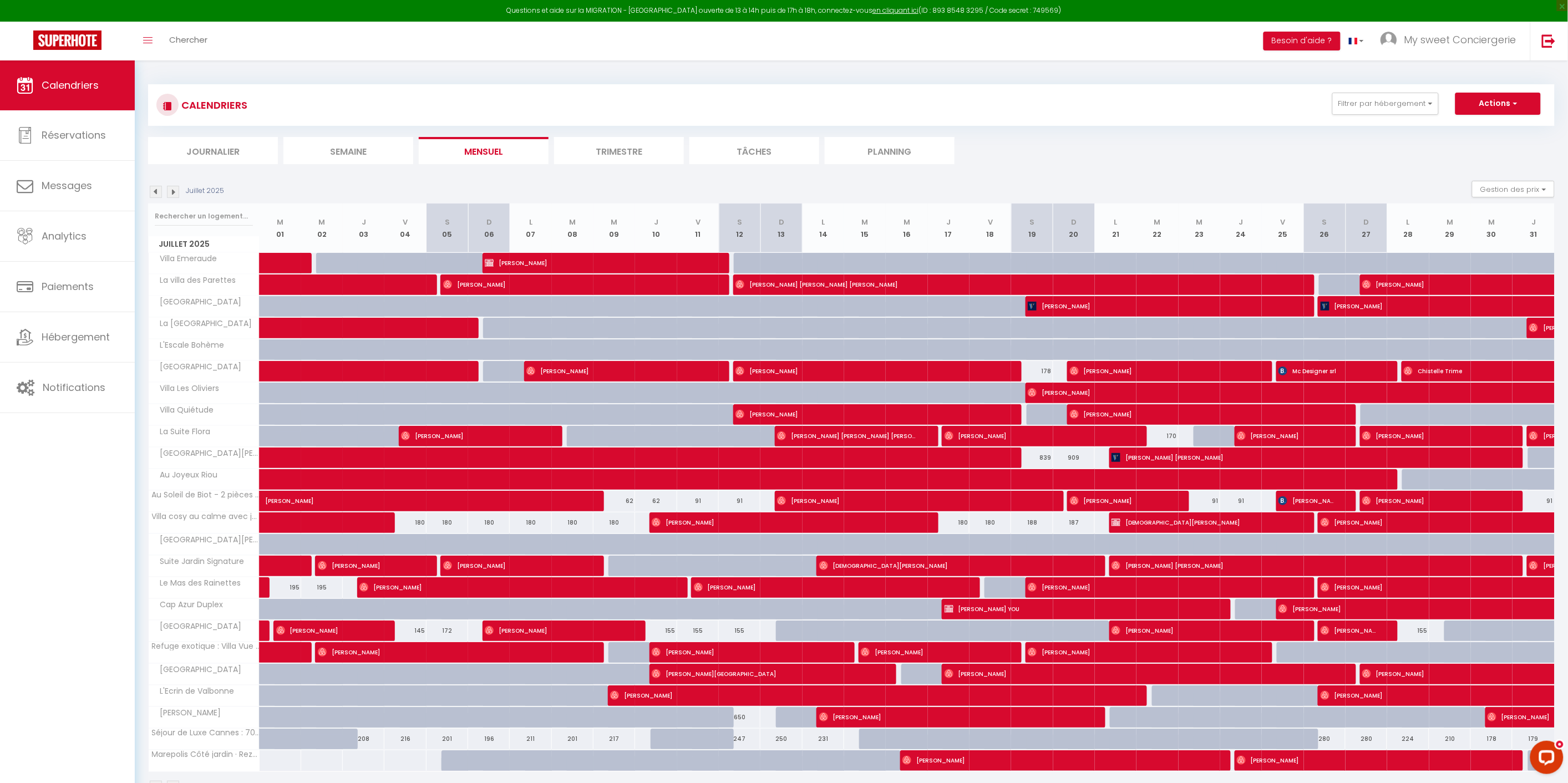
drag, startPoint x: 890, startPoint y: 744, endPoint x: 749, endPoint y: 740, distance: 141.1
click at [890, 744] on div at bounding box center [907, 739] width 42 height 21
type input "234"
type input "Mer 16 Juillet 2025"
type input "Jeu 17 Juillet 2025"
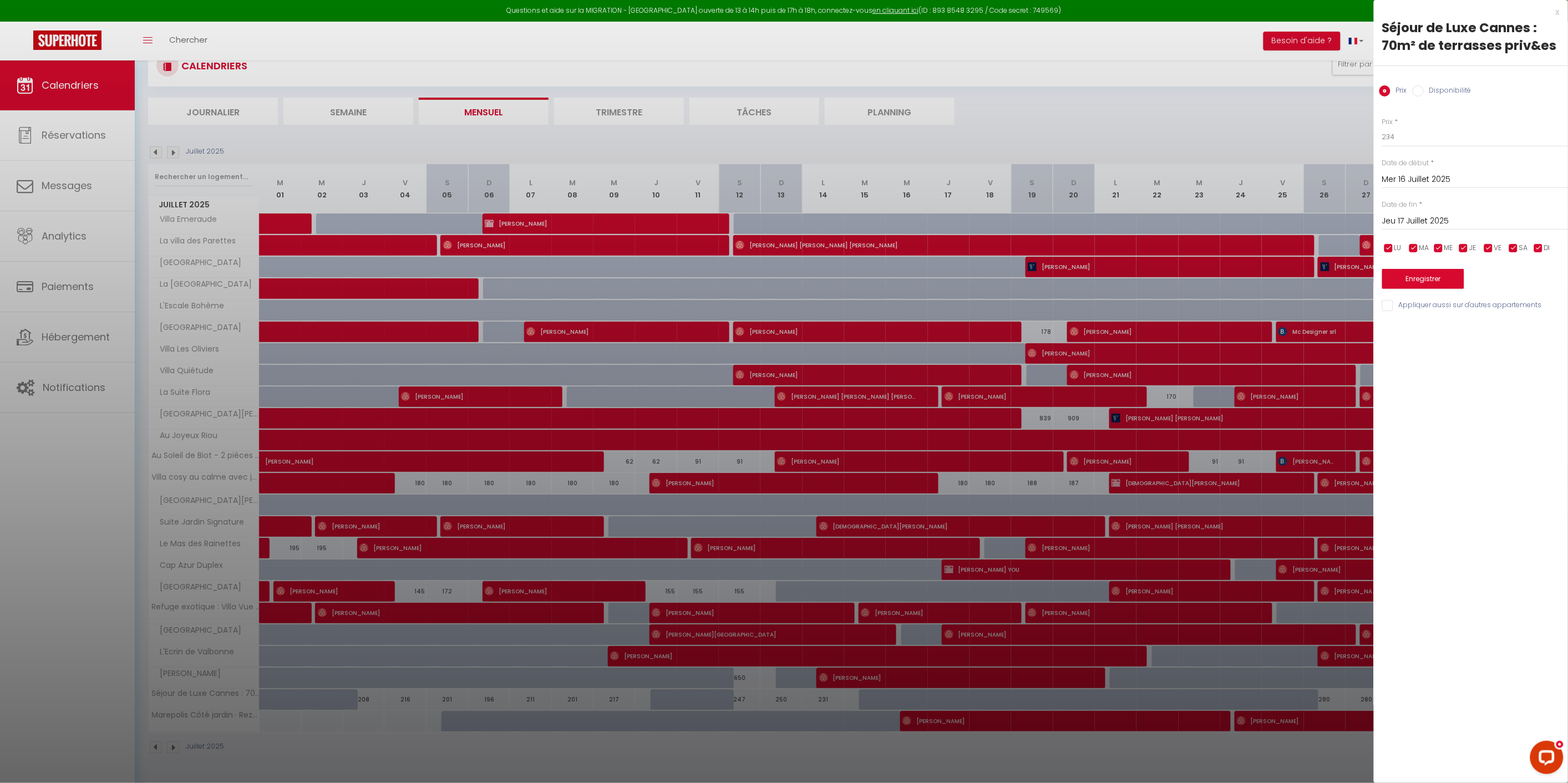
scroll to position [60, 0]
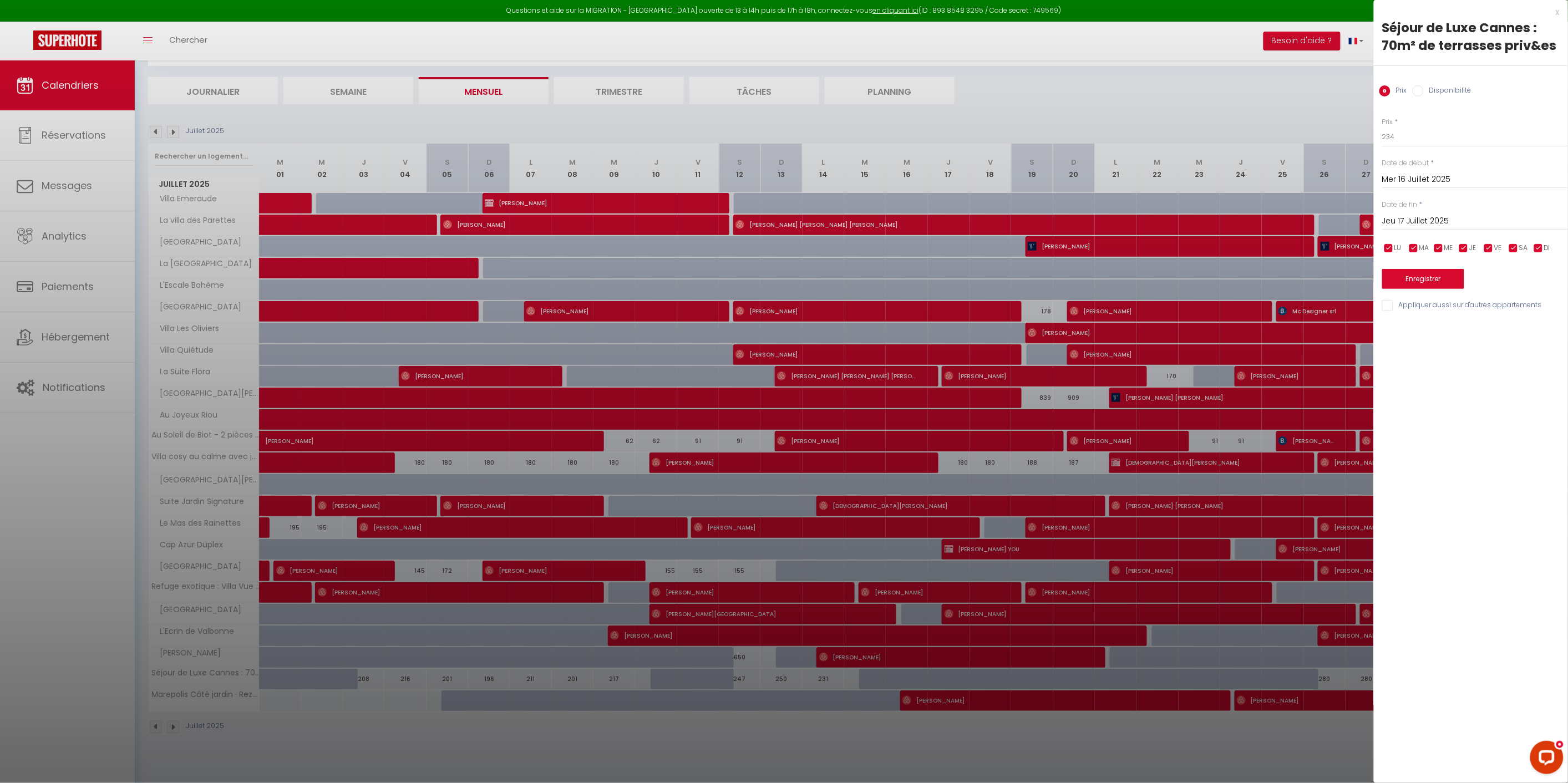
click at [342, 712] on div at bounding box center [784, 391] width 1568 height 783
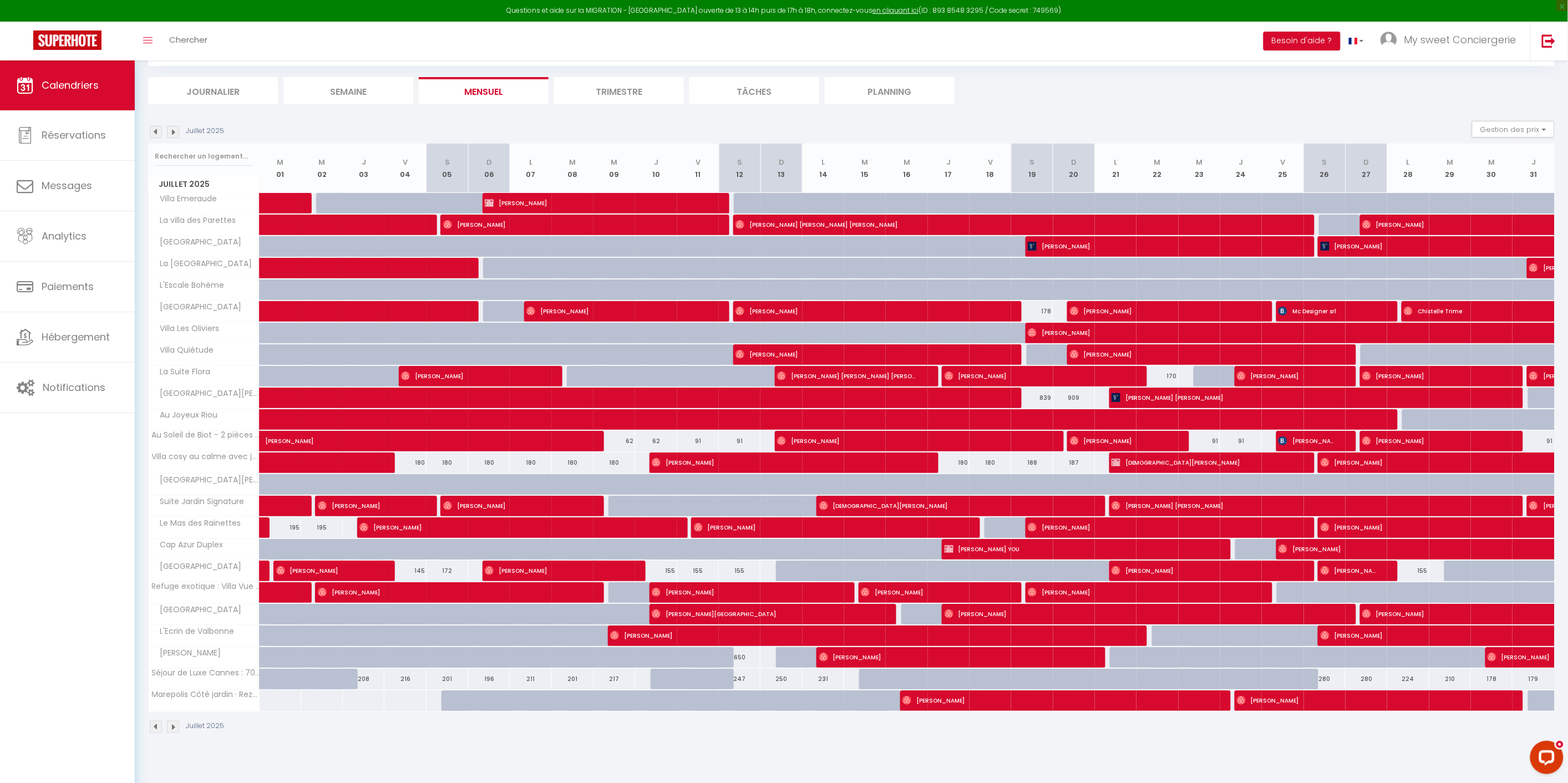
drag, startPoint x: 817, startPoint y: 771, endPoint x: 809, endPoint y: 770, distance: 8.1
click at [817, 771] on body "Questions et aide sur la MIGRATION - [GEOGRAPHIC_DATA] ouverte de 13 à 14h puis…" at bounding box center [784, 392] width 1568 height 783
click at [1010, 731] on div "Juillet 2025" at bounding box center [851, 728] width 1407 height 33
click at [1348, 488] on div at bounding box center [1366, 484] width 42 height 21
type input "419"
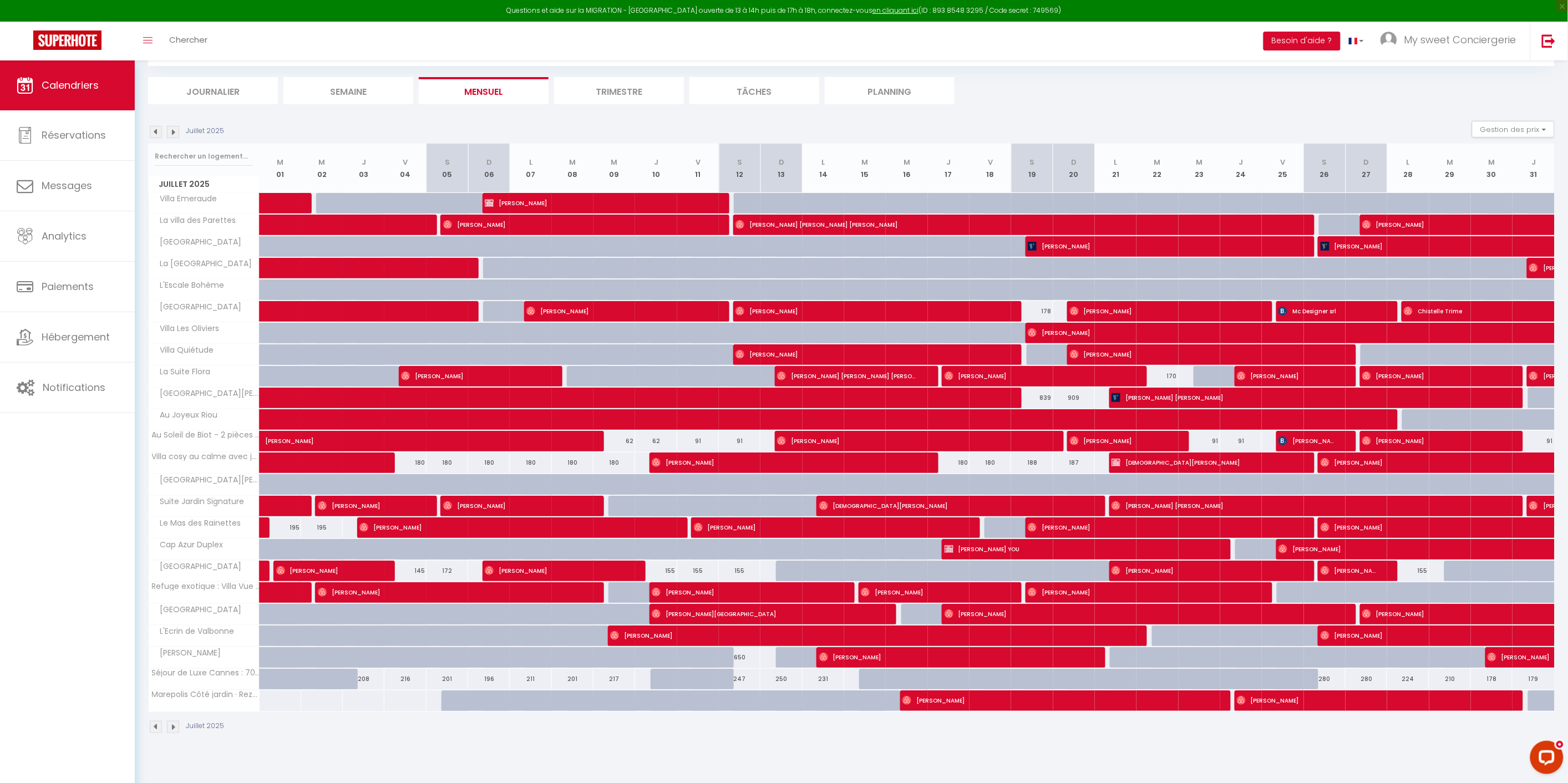
type input "Dim 27 Juillet 2025"
type input "Lun 28 Juillet 2025"
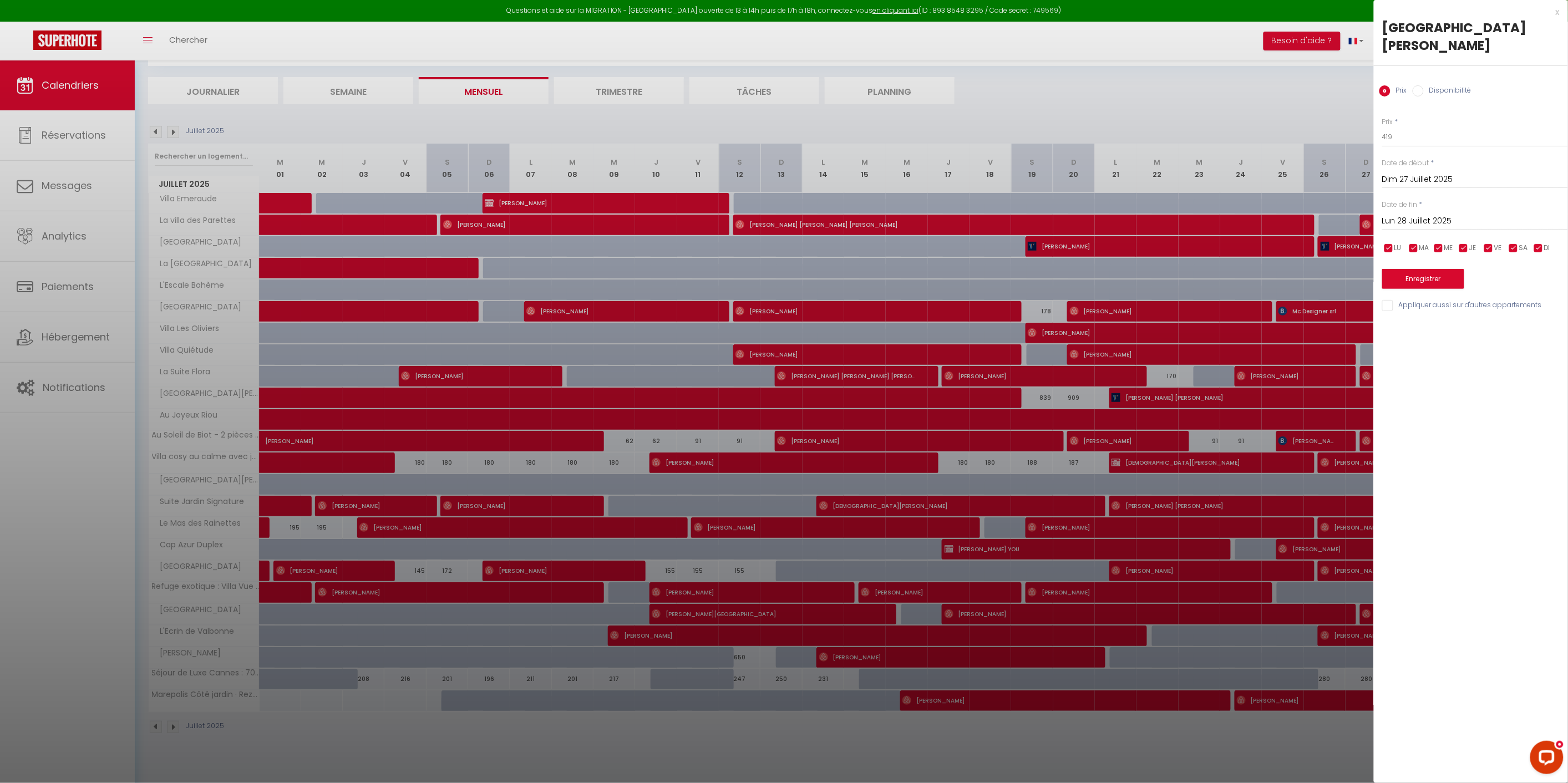
click at [1348, 484] on div at bounding box center [784, 391] width 1568 height 783
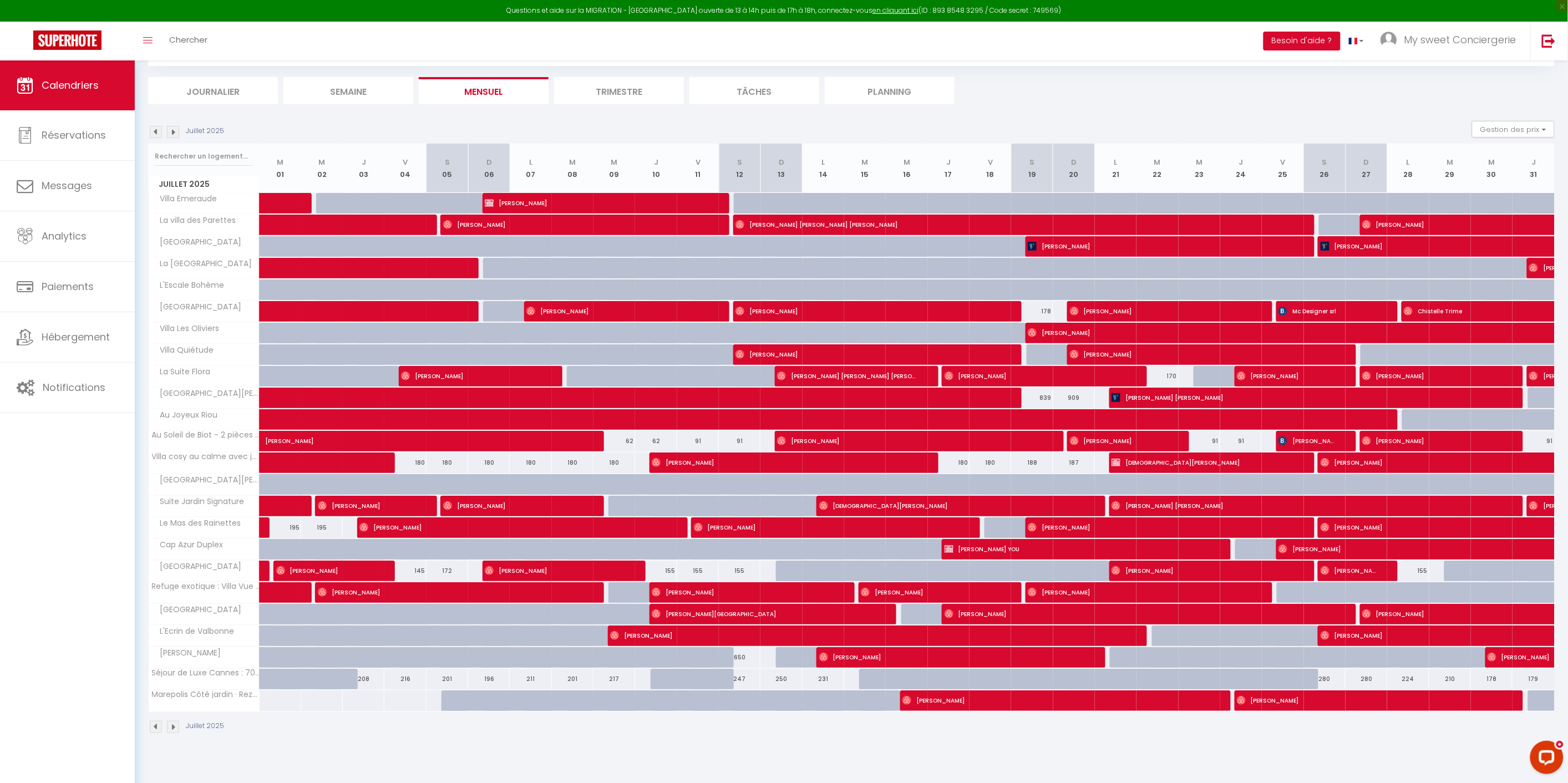
click at [174, 129] on img at bounding box center [173, 132] width 12 height 12
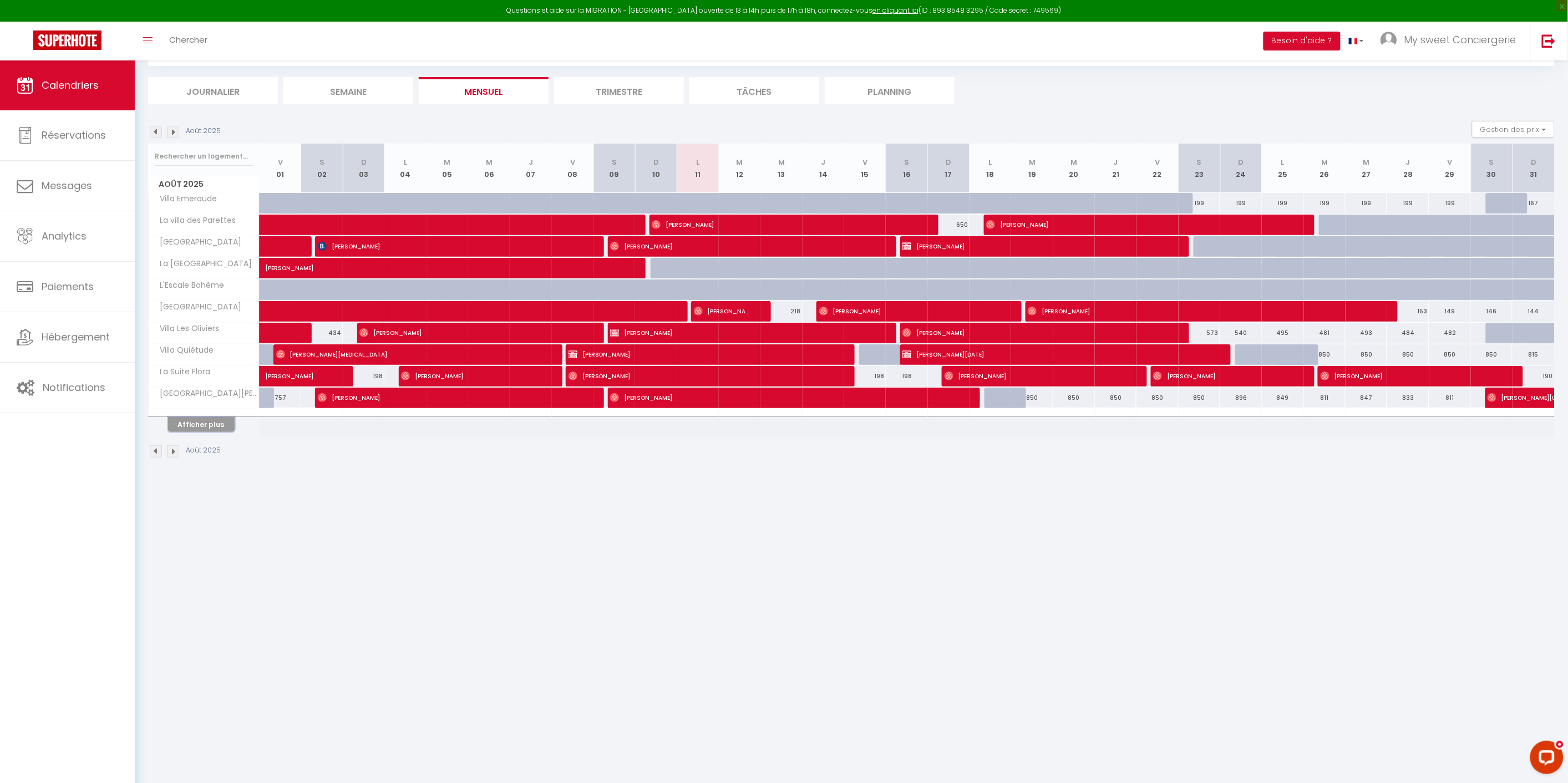
click at [187, 420] on button "Afficher plus" at bounding box center [202, 424] width 67 height 15
